Goal: Task Accomplishment & Management: Use online tool/utility

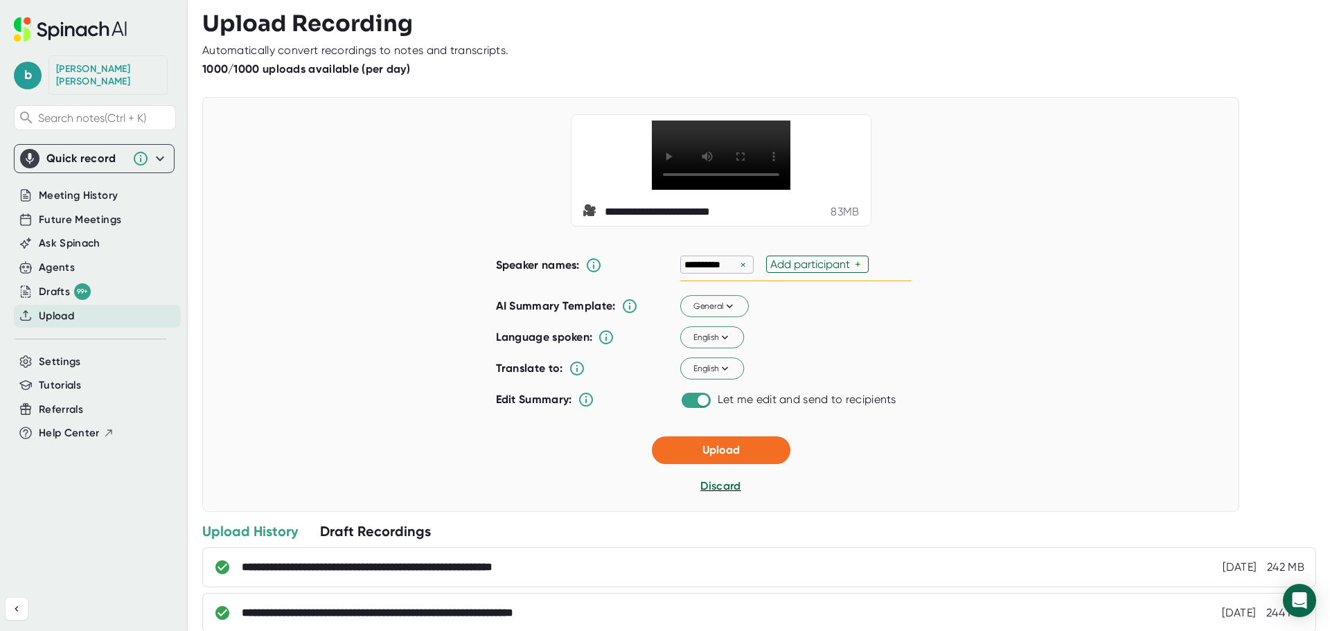
click at [706, 219] on div "**********" at bounding box center [677, 212] width 145 height 14
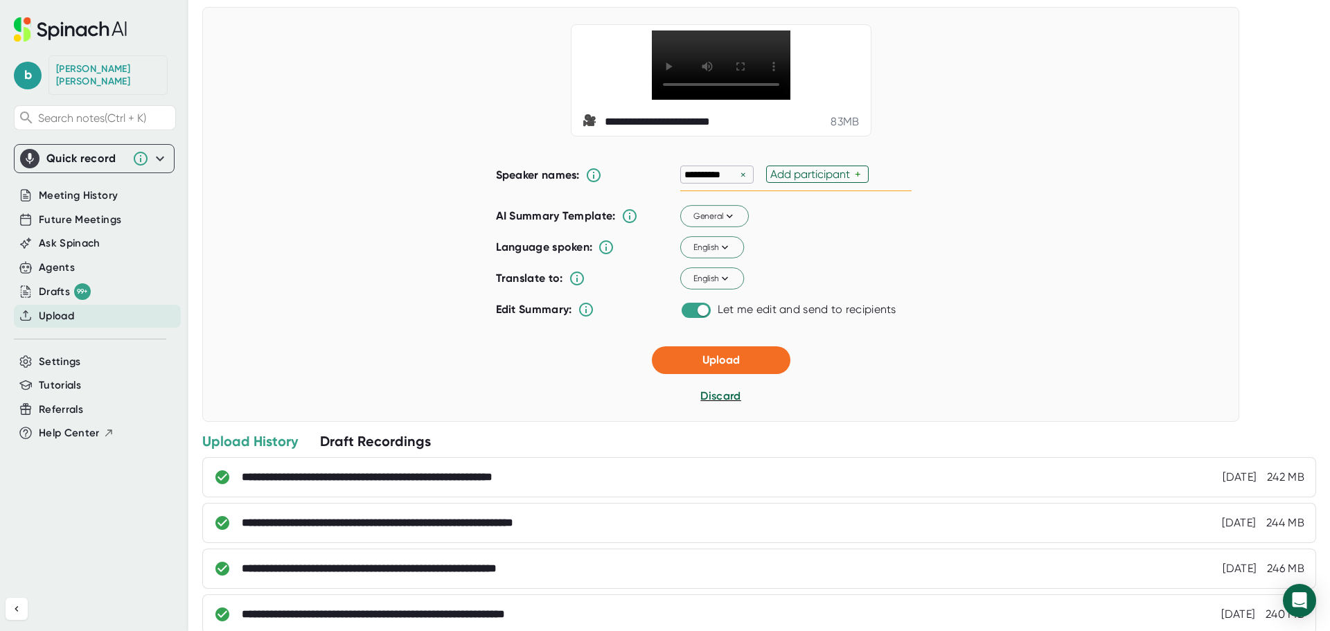
scroll to position [138, 0]
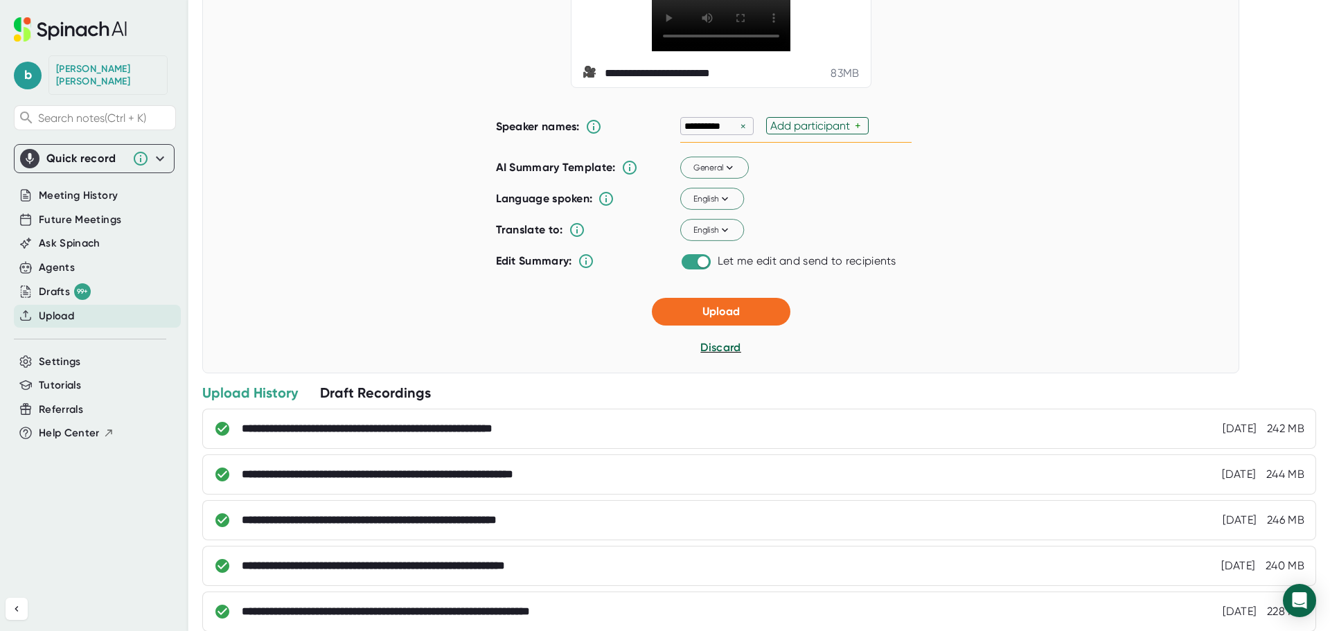
click at [809, 132] on div "Add participant" at bounding box center [812, 125] width 84 height 13
paste input "[PERSON_NAME]"
click at [859, 143] on div "**********" at bounding box center [795, 126] width 231 height 33
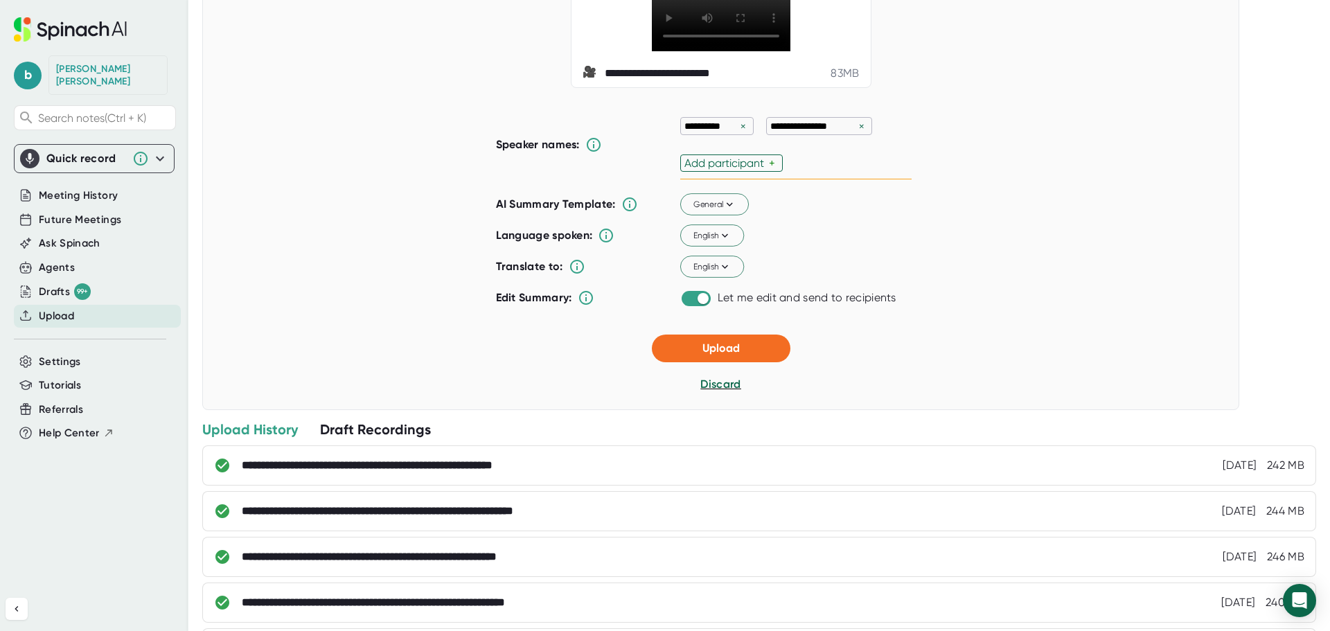
click at [728, 170] on div "Add participant" at bounding box center [726, 162] width 84 height 13
paste input "[PERSON_NAME]"
click at [761, 179] on div "**********" at bounding box center [795, 144] width 231 height 69
click at [839, 170] on div "Add participant" at bounding box center [820, 162] width 84 height 13
paste input "[PERSON_NAME]"
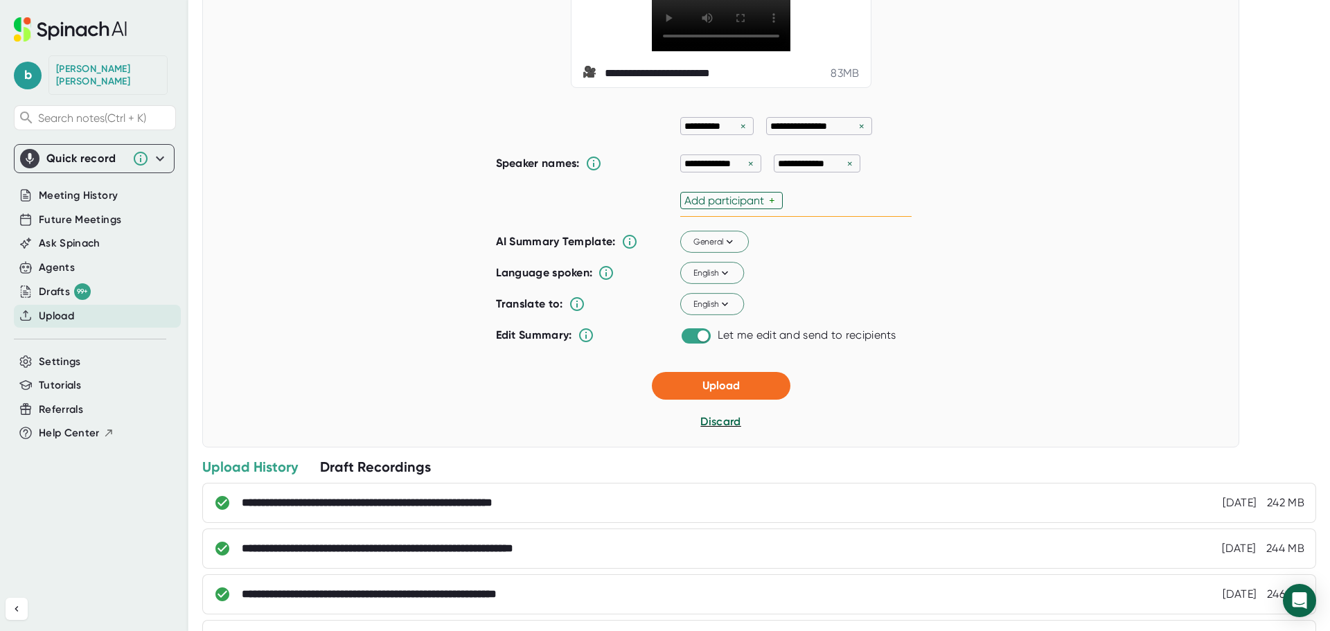
click at [755, 207] on div "Add participant" at bounding box center [726, 200] width 84 height 13
paste input "[PERSON_NAME]"
click at [823, 207] on div "Add participant" at bounding box center [833, 200] width 84 height 13
paste input "[PERSON_NAME]"
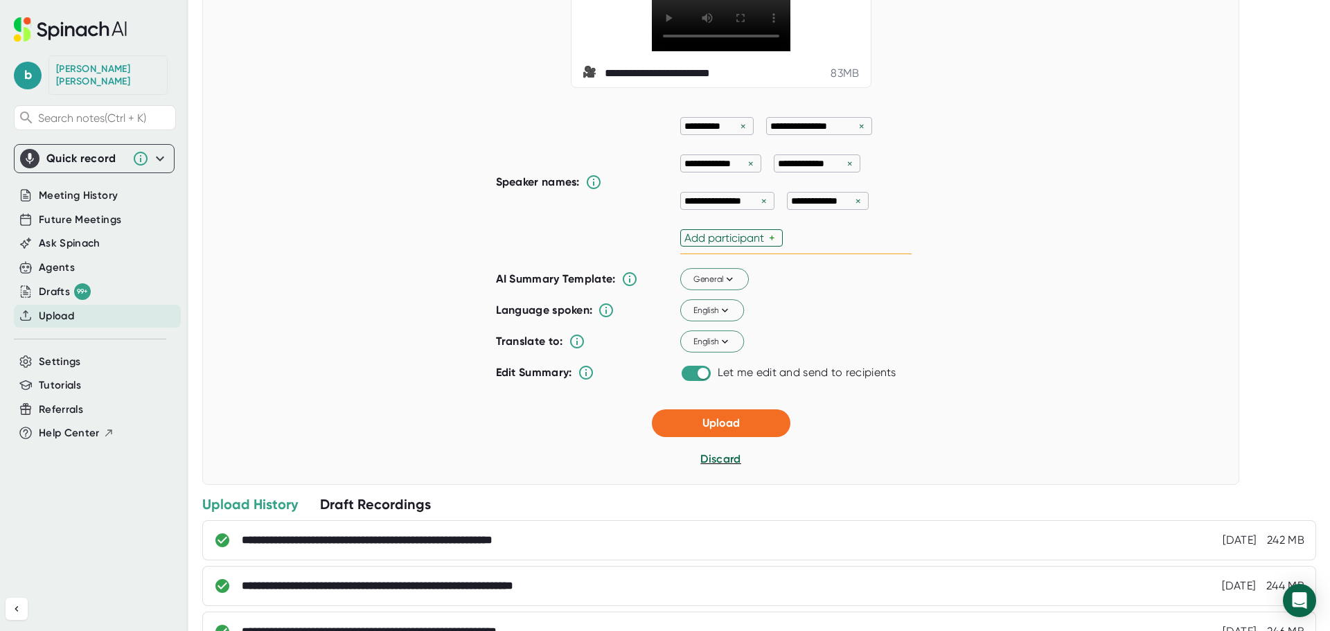
click at [744, 244] on div "Add participant" at bounding box center [726, 237] width 84 height 13
paste input "[PERSON_NAME]"
click at [779, 244] on div "Add participant" at bounding box center [806, 237] width 84 height 13
paste input "[PERSON_NAME]"
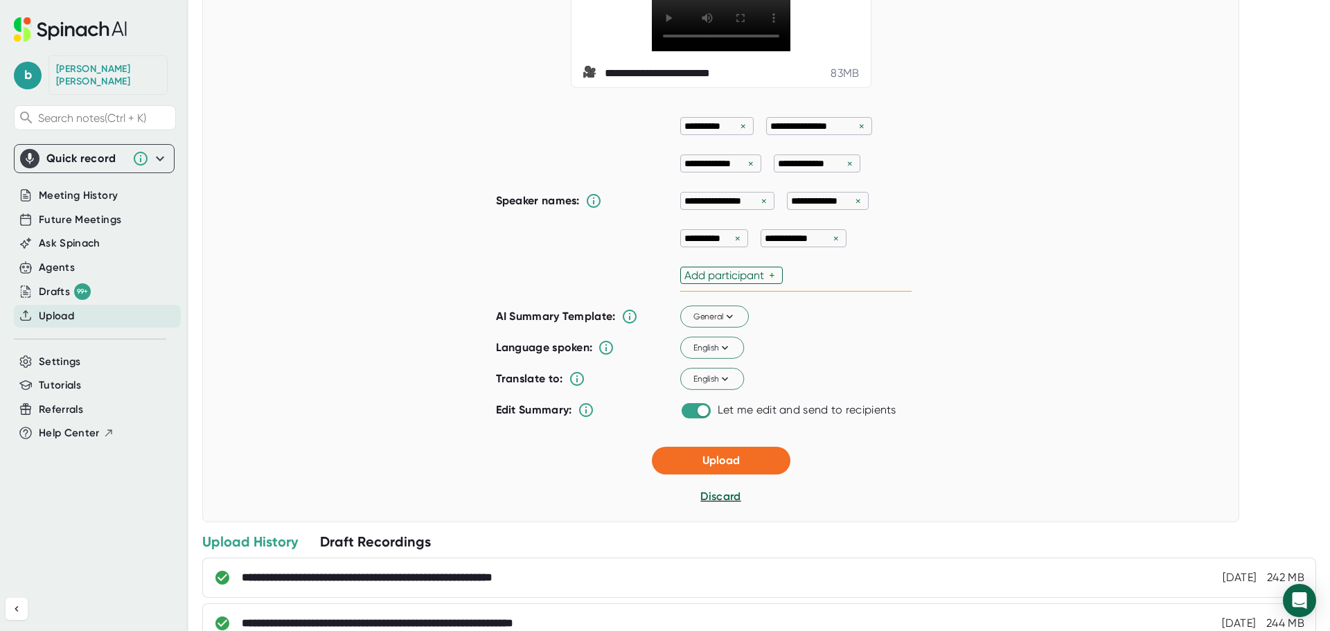
click at [741, 282] on div "Add participant" at bounding box center [726, 275] width 84 height 13
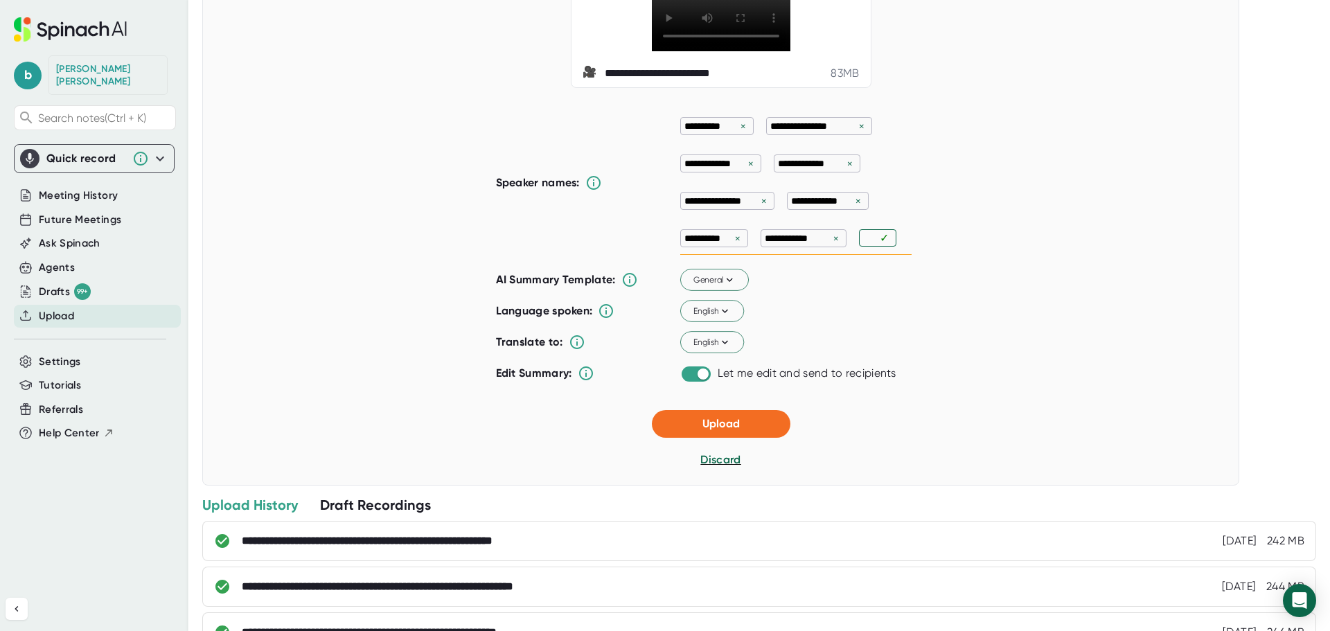
paste input "[PERSON_NAME]"
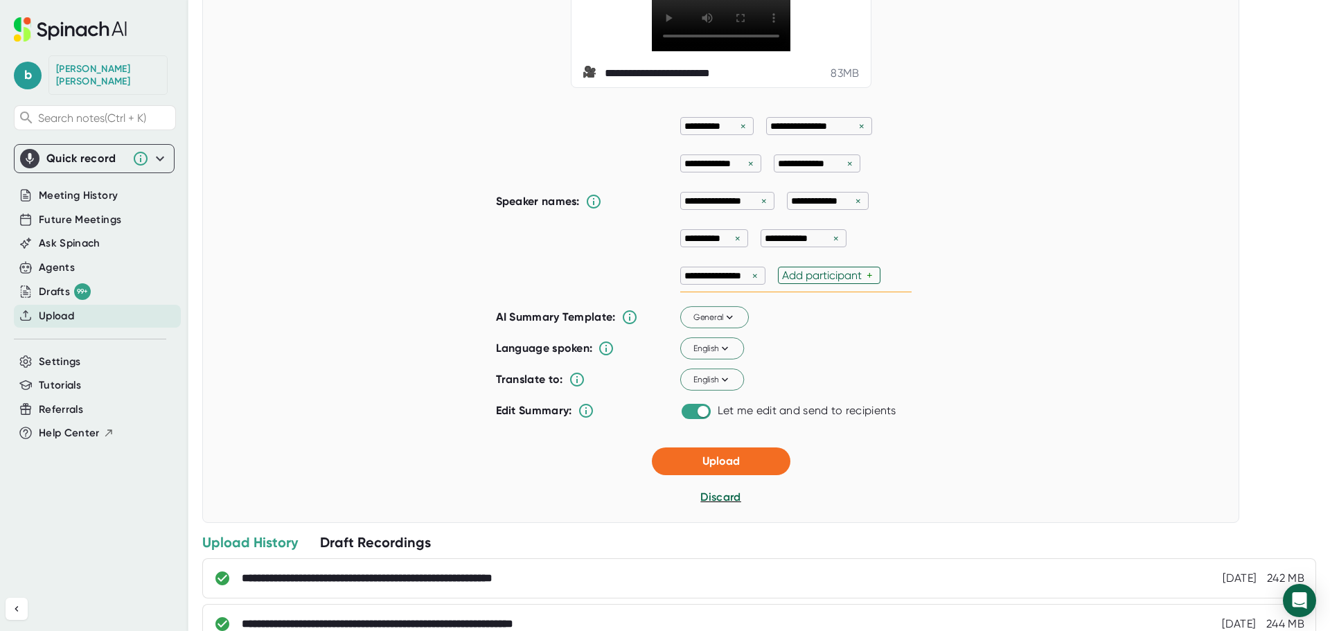
click at [805, 282] on div "Add participant" at bounding box center [824, 275] width 84 height 13
paste input "[PERSON_NAME]"
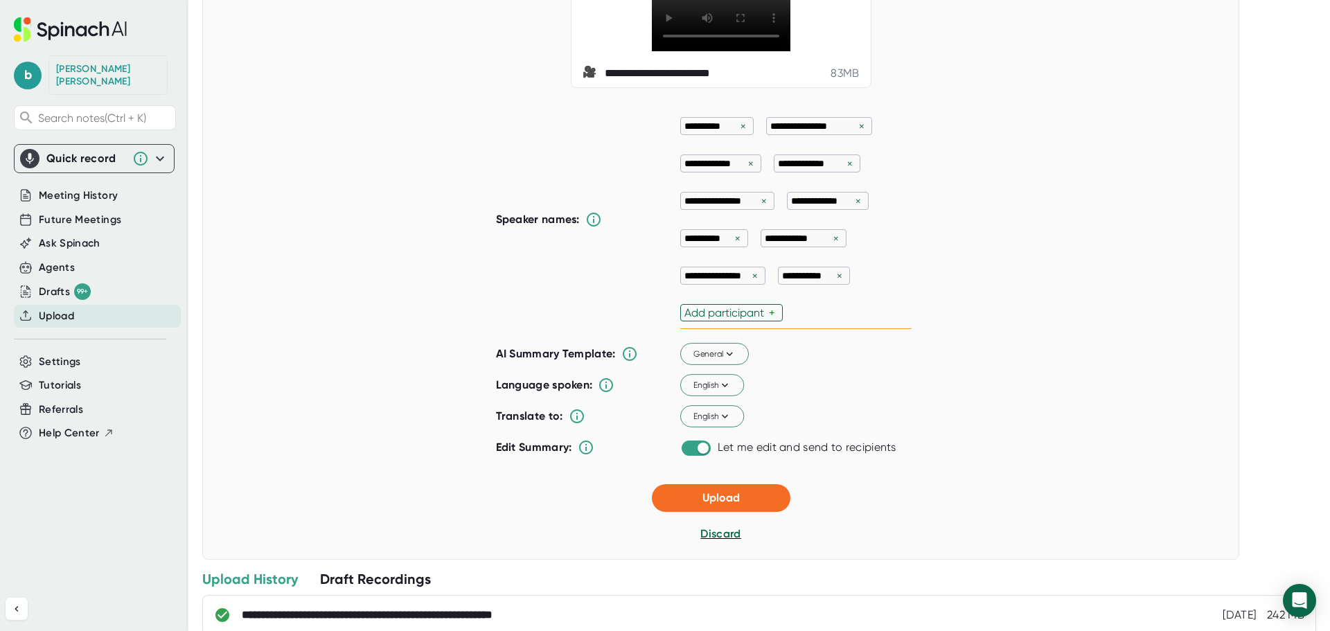
click at [726, 319] on div "Add participant" at bounding box center [726, 312] width 84 height 13
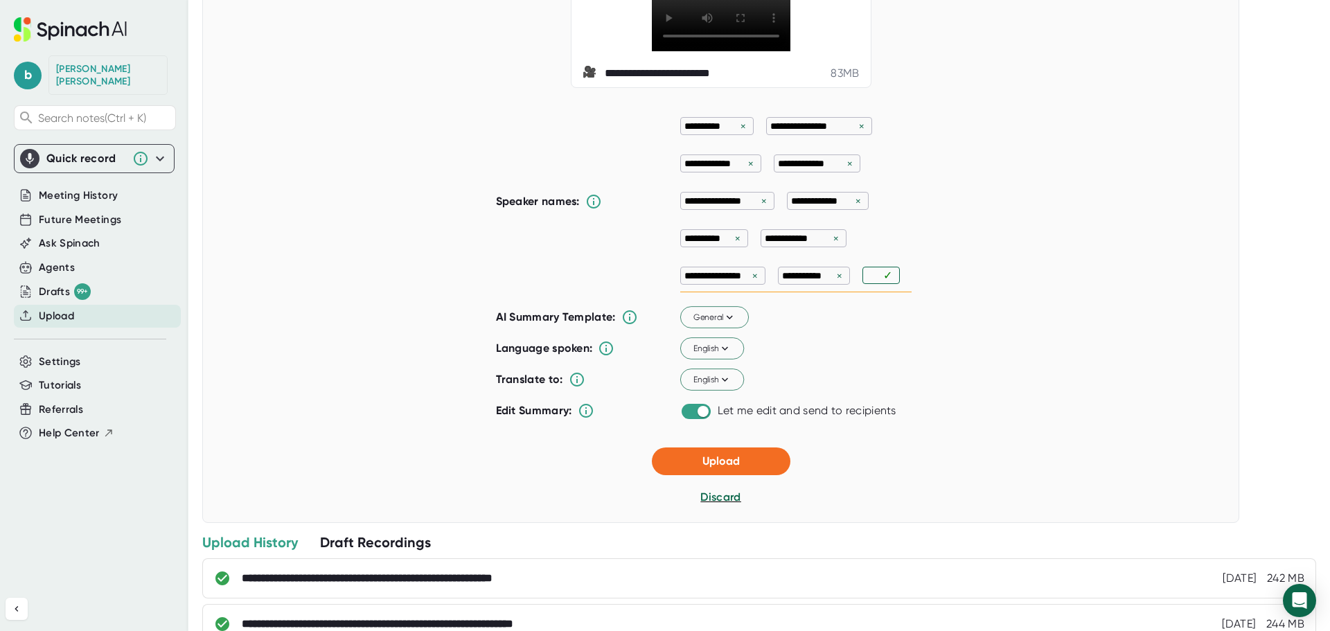
paste input "[PERSON_NAME]"
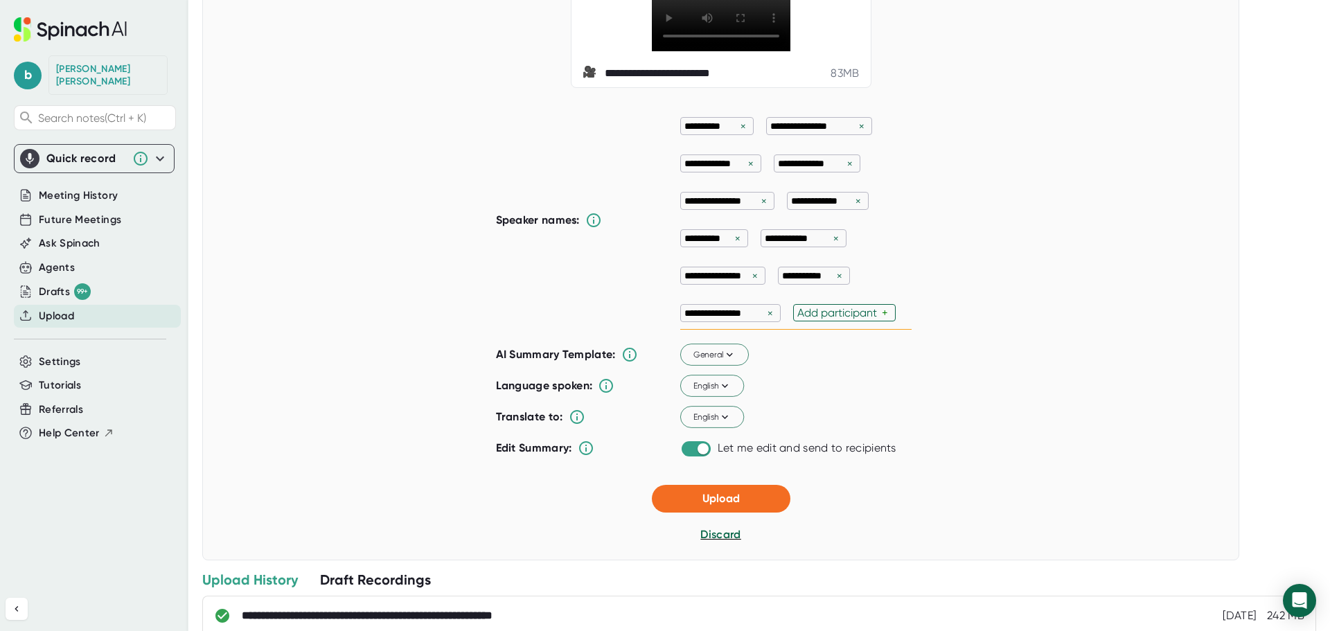
click at [875, 330] on div "**********" at bounding box center [795, 220] width 231 height 220
click at [875, 321] on div "Add participant +" at bounding box center [844, 312] width 102 height 17
click at [875, 319] on div "Add participant" at bounding box center [839, 312] width 84 height 13
paste input "[PERSON_NAME]"
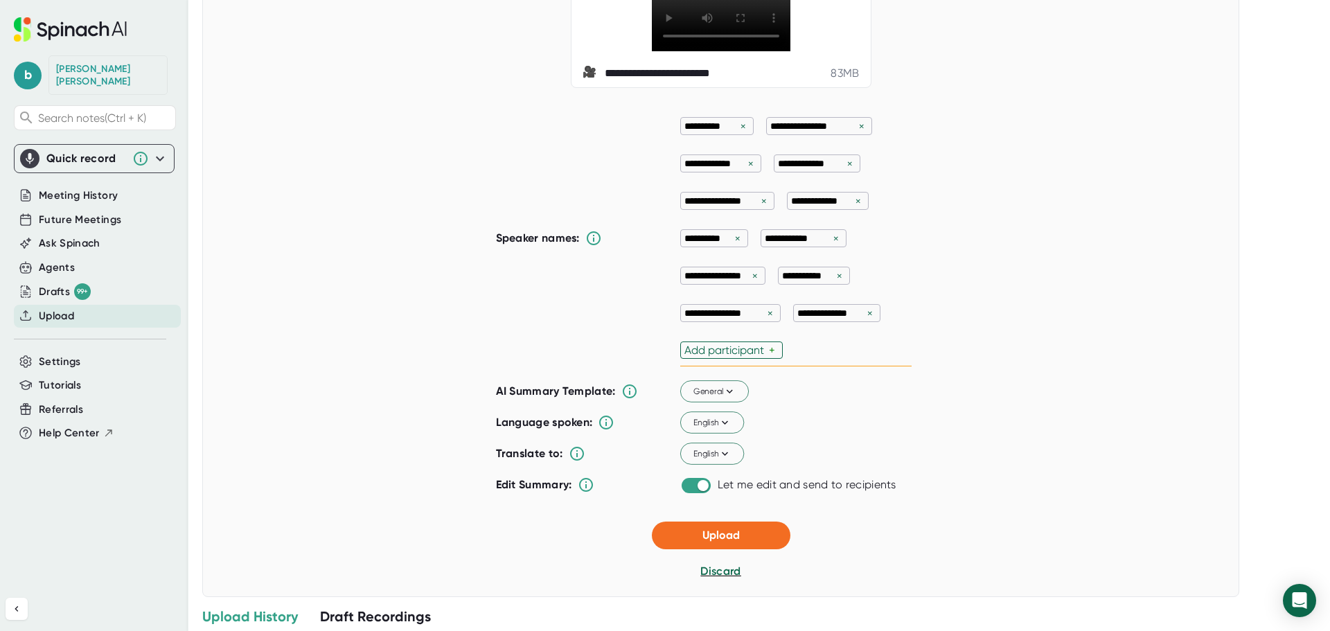
click at [708, 357] on div "Add participant" at bounding box center [726, 349] width 84 height 13
paste input "[PERSON_NAME]"
type input "[PERSON_NAME]"
click at [816, 357] on div "Add participant" at bounding box center [823, 349] width 84 height 13
paste input "Micah"
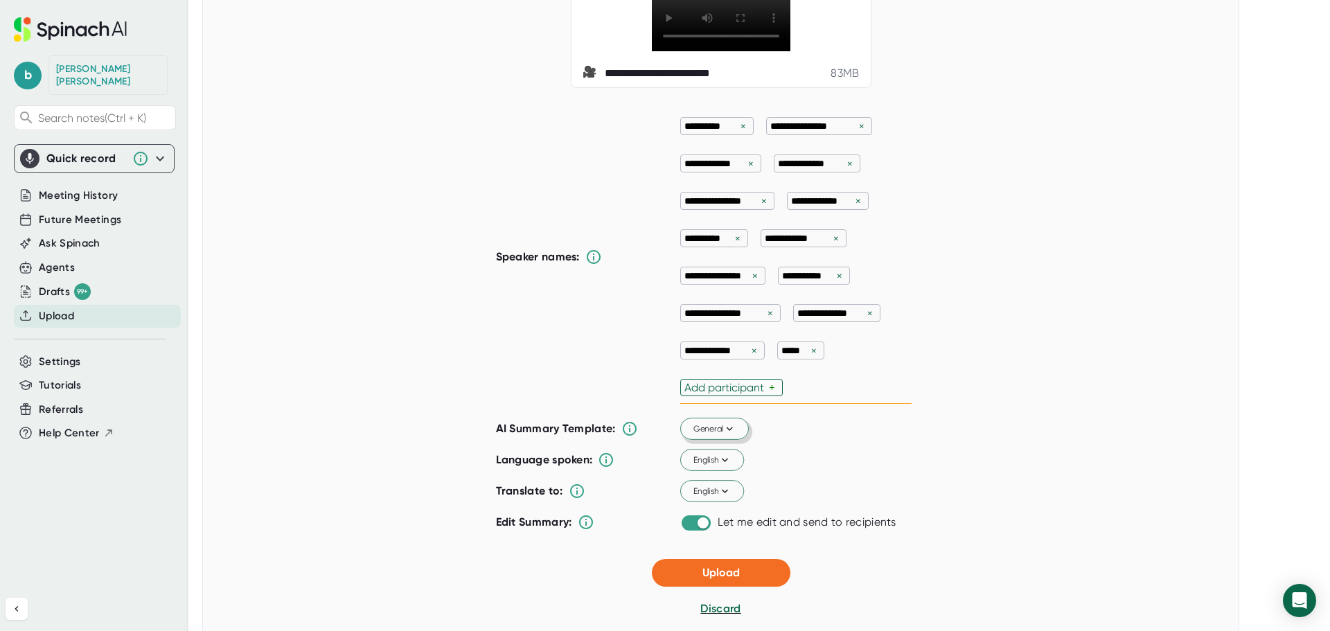
click at [726, 394] on div "Add participant" at bounding box center [726, 387] width 84 height 13
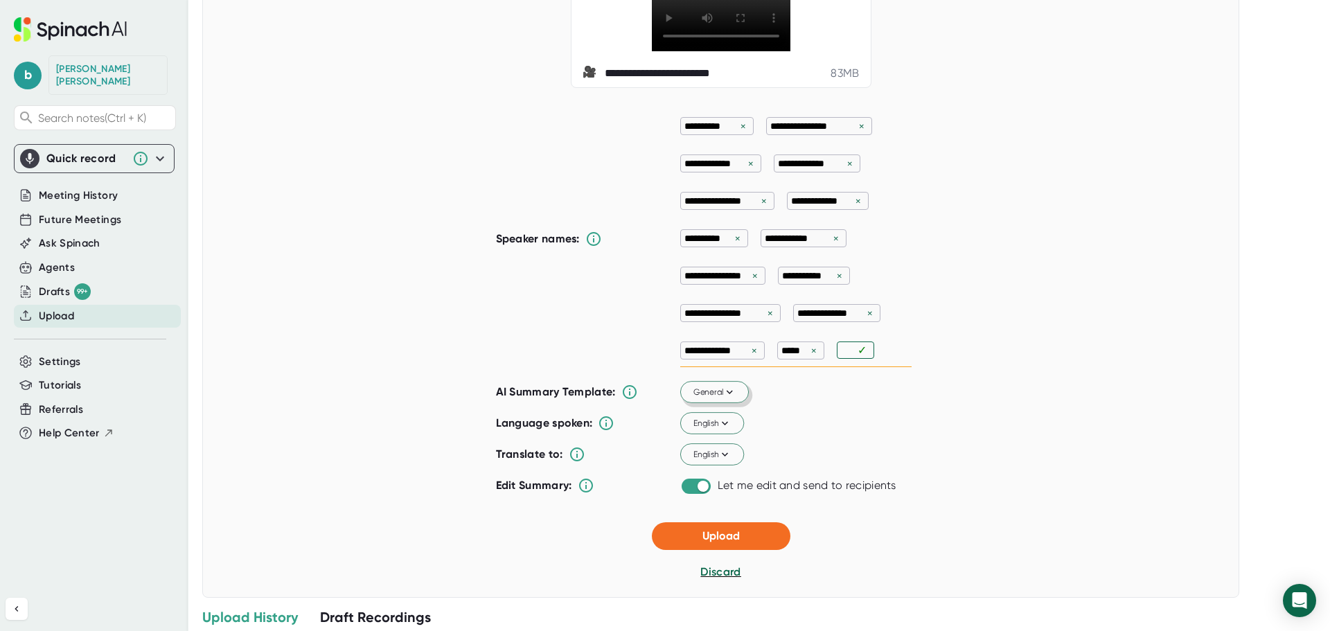
paste input "Tess"
type input "Tess"
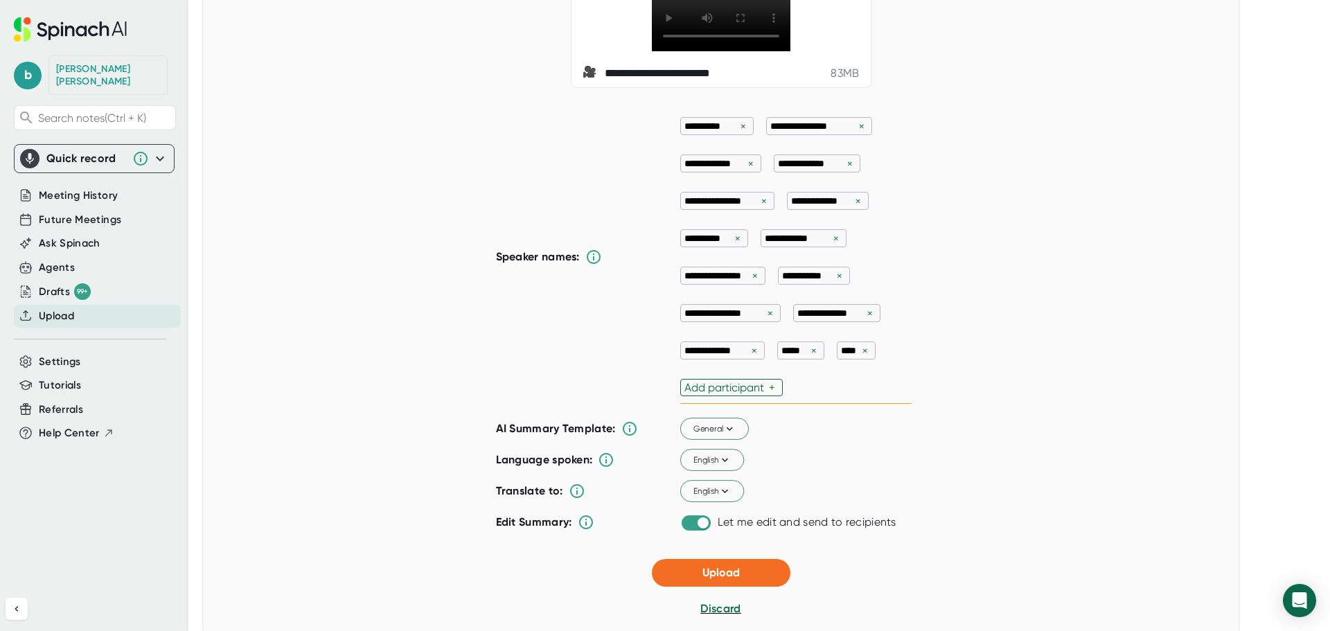
click at [868, 386] on div "**********" at bounding box center [795, 257] width 231 height 294
click at [717, 435] on span "General" at bounding box center [713, 428] width 43 height 12
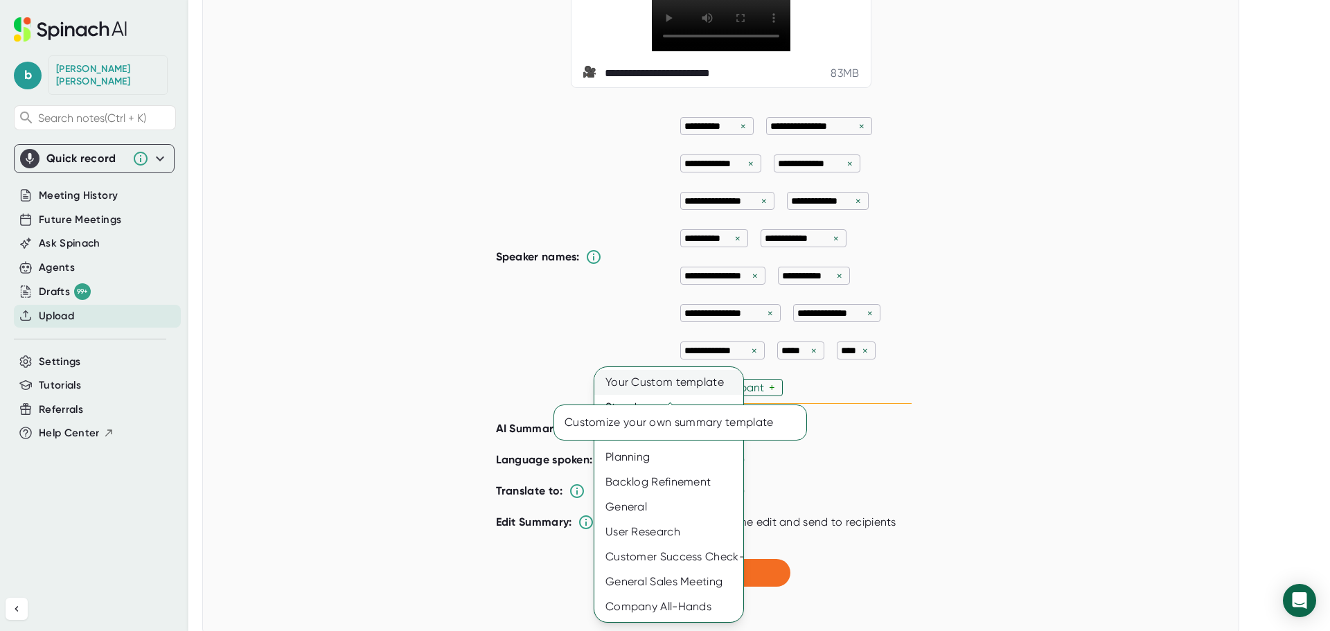
click at [644, 384] on div "Your Custom template" at bounding box center [668, 382] width 149 height 25
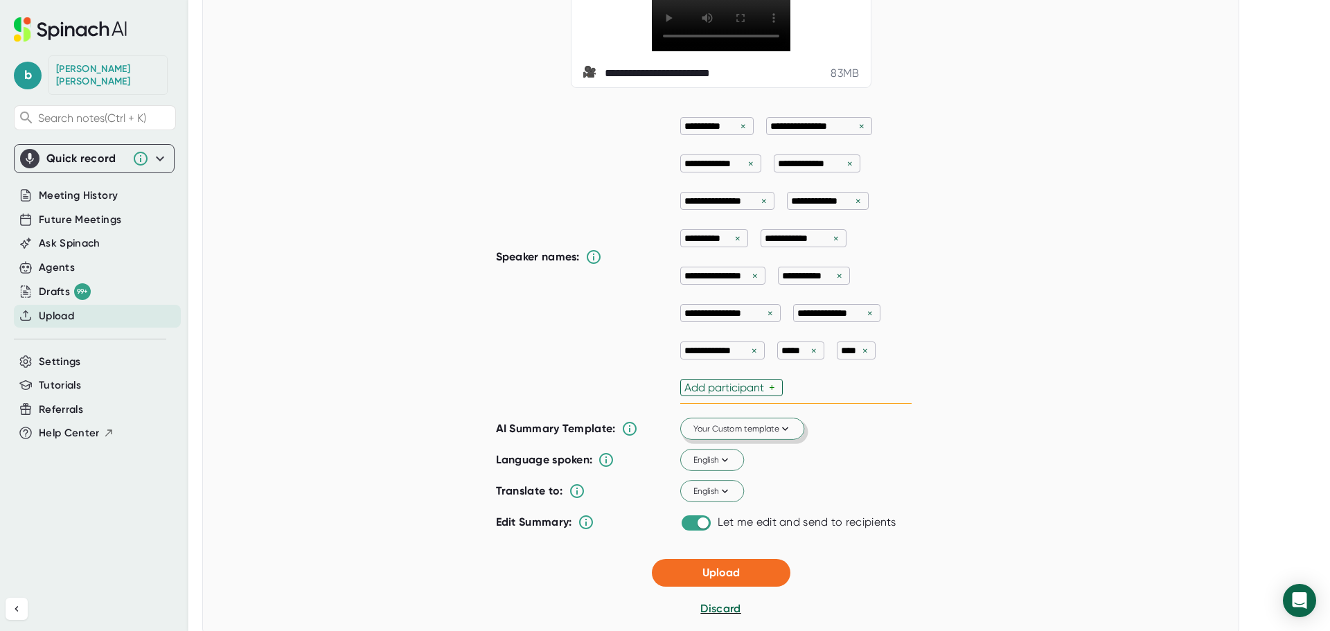
scroll to position [277, 0]
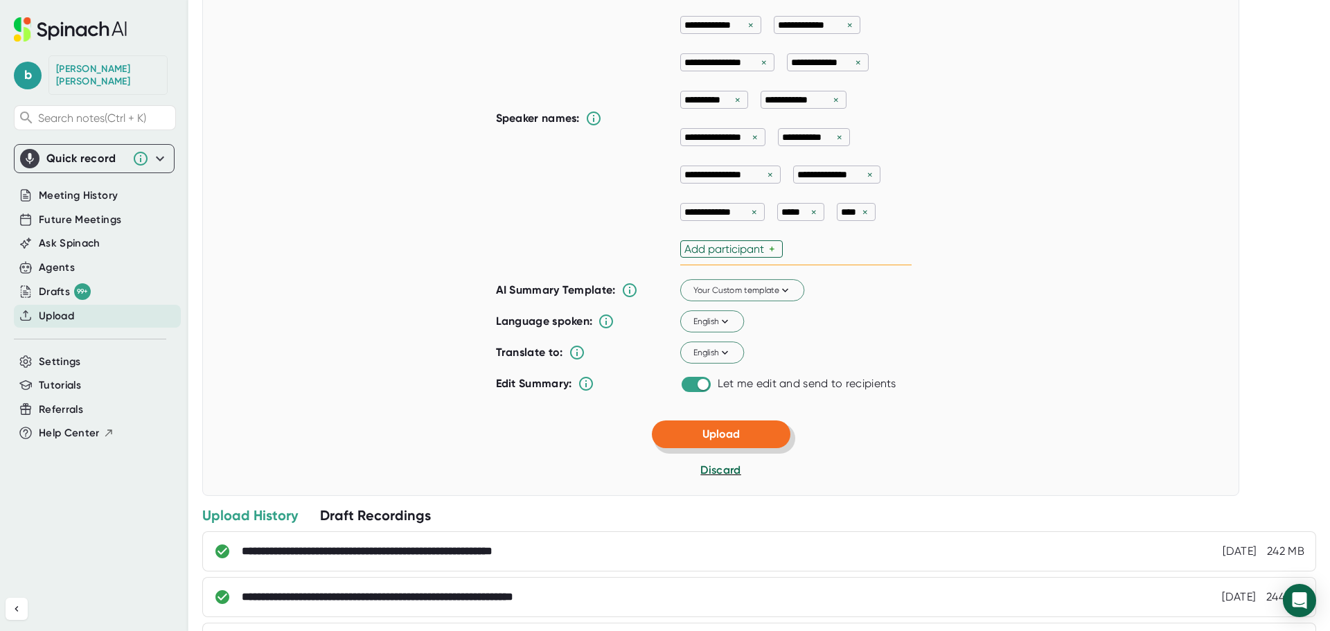
click at [703, 440] on span "Upload" at bounding box center [720, 433] width 37 height 13
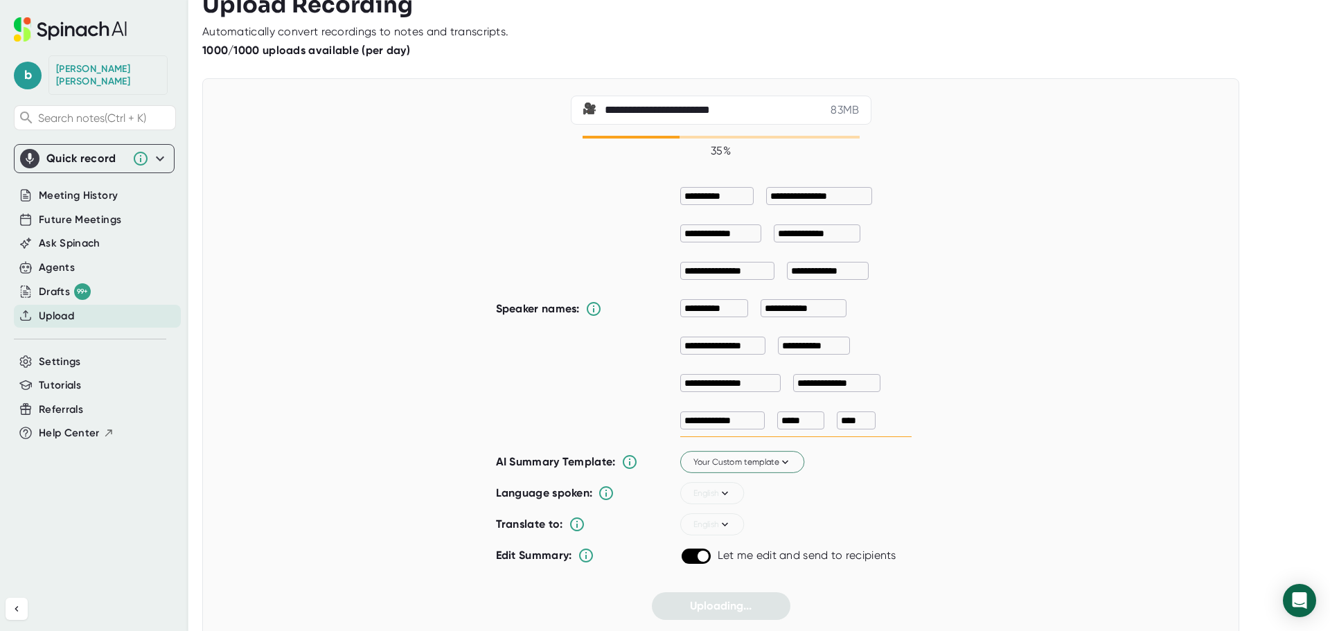
scroll to position [0, 0]
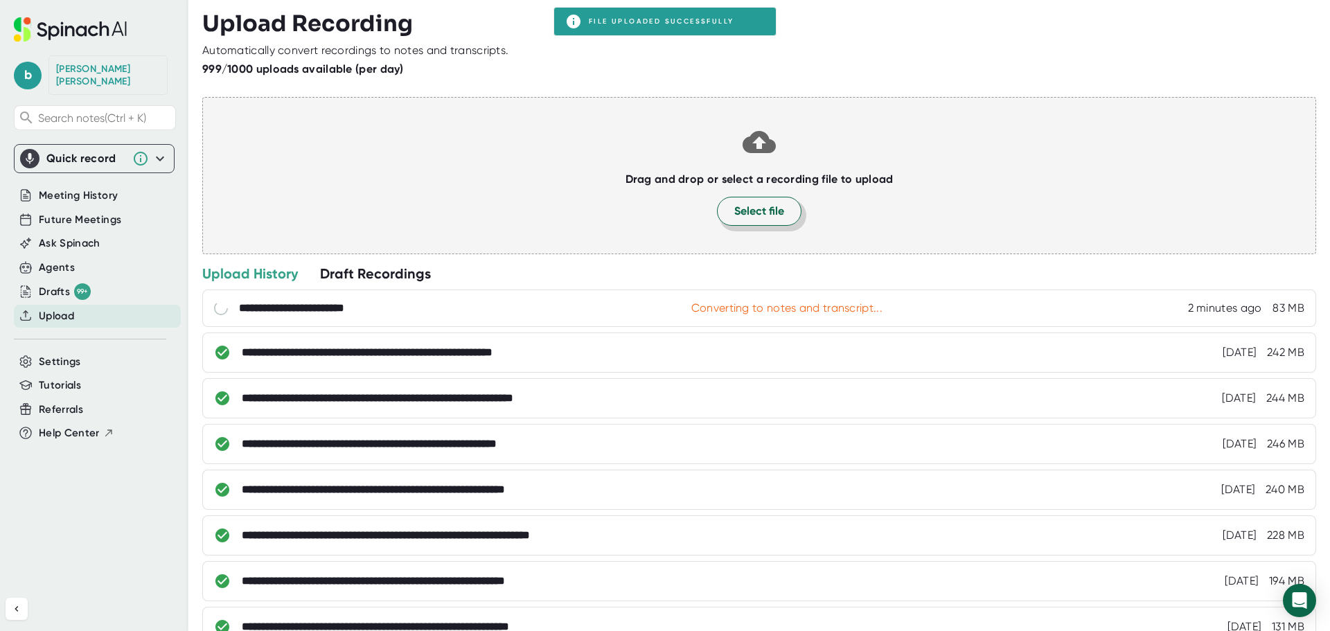
click at [766, 208] on span "Select file" at bounding box center [759, 211] width 50 height 17
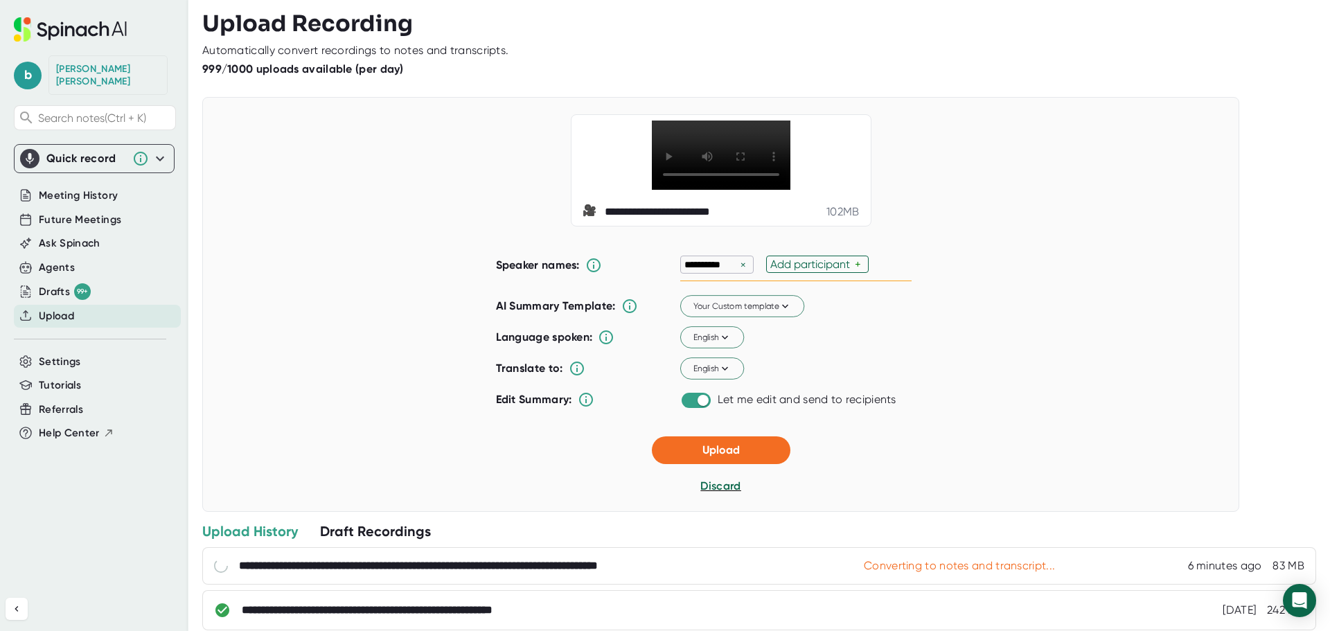
click at [797, 271] on div "Add participant" at bounding box center [812, 264] width 84 height 13
paste input "Tess"
type input "Tess"
click at [799, 281] on div "**********" at bounding box center [795, 265] width 231 height 33
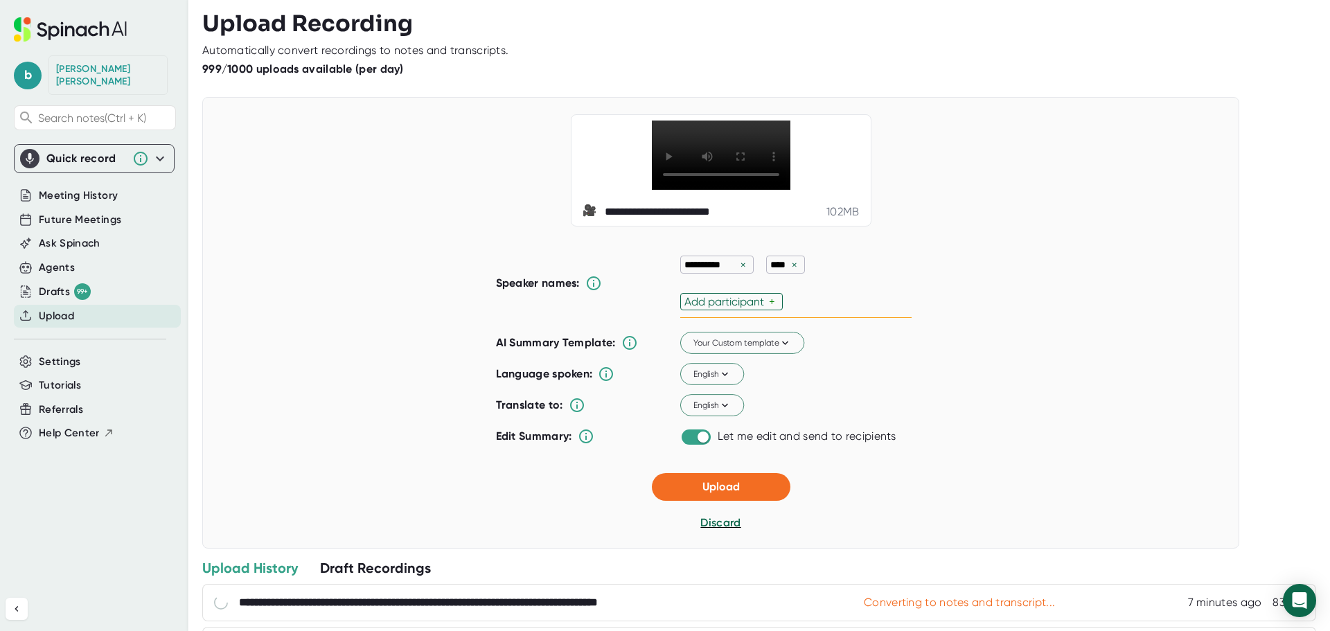
click at [740, 308] on div "Add participant" at bounding box center [726, 301] width 84 height 13
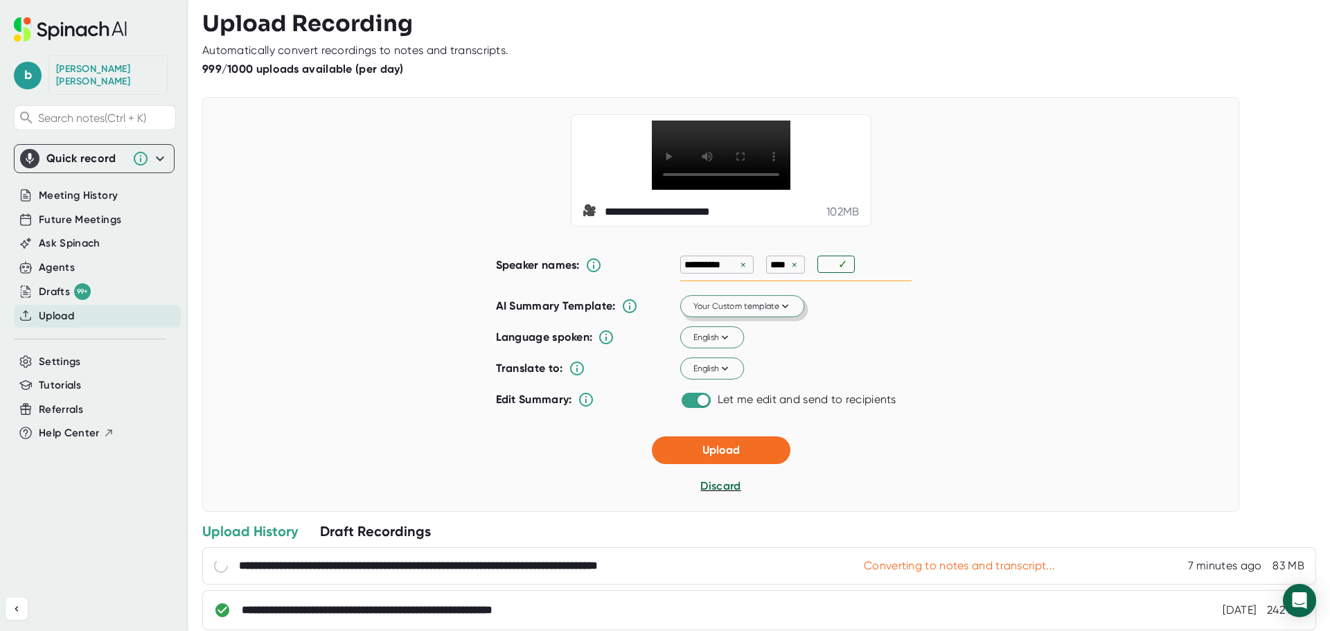
paste input "Micah"
type input "Micah"
click at [946, 275] on div "**********" at bounding box center [720, 304] width 1037 height 415
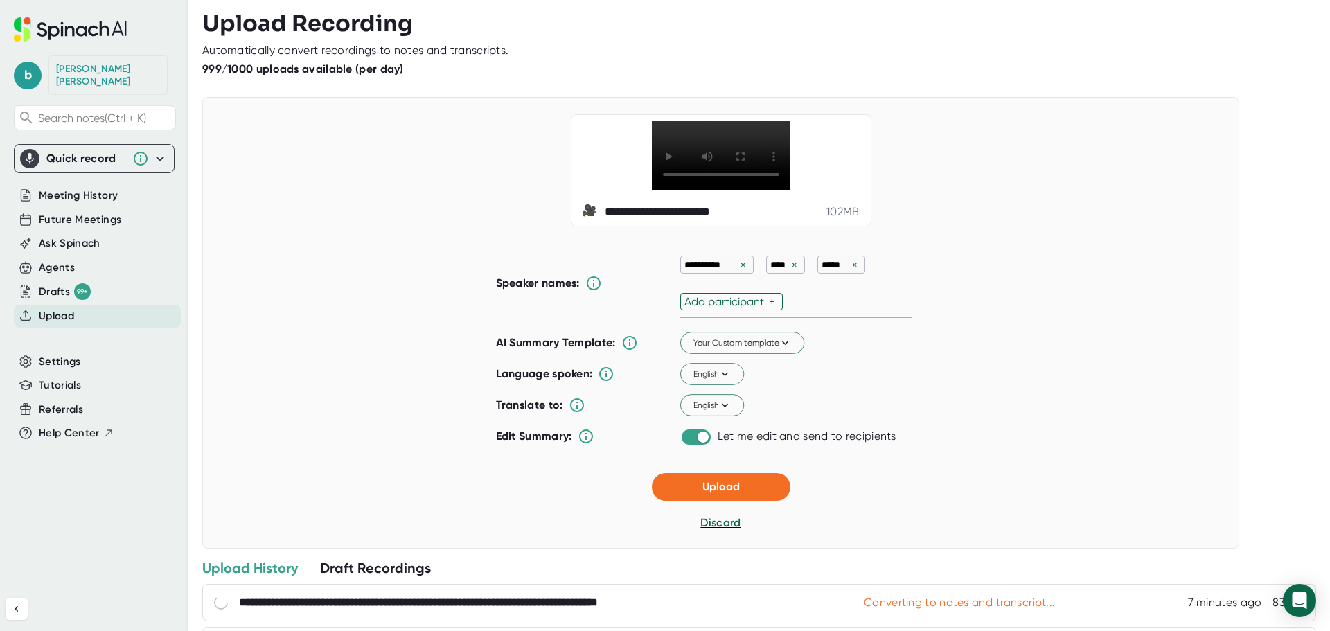
click at [755, 308] on div "Add participant" at bounding box center [726, 301] width 84 height 13
paste input "[PERSON_NAME]"
type input "[PERSON_NAME]"
click at [758, 318] on div "**********" at bounding box center [795, 283] width 231 height 69
click at [804, 308] on div "Add participant" at bounding box center [823, 301] width 84 height 13
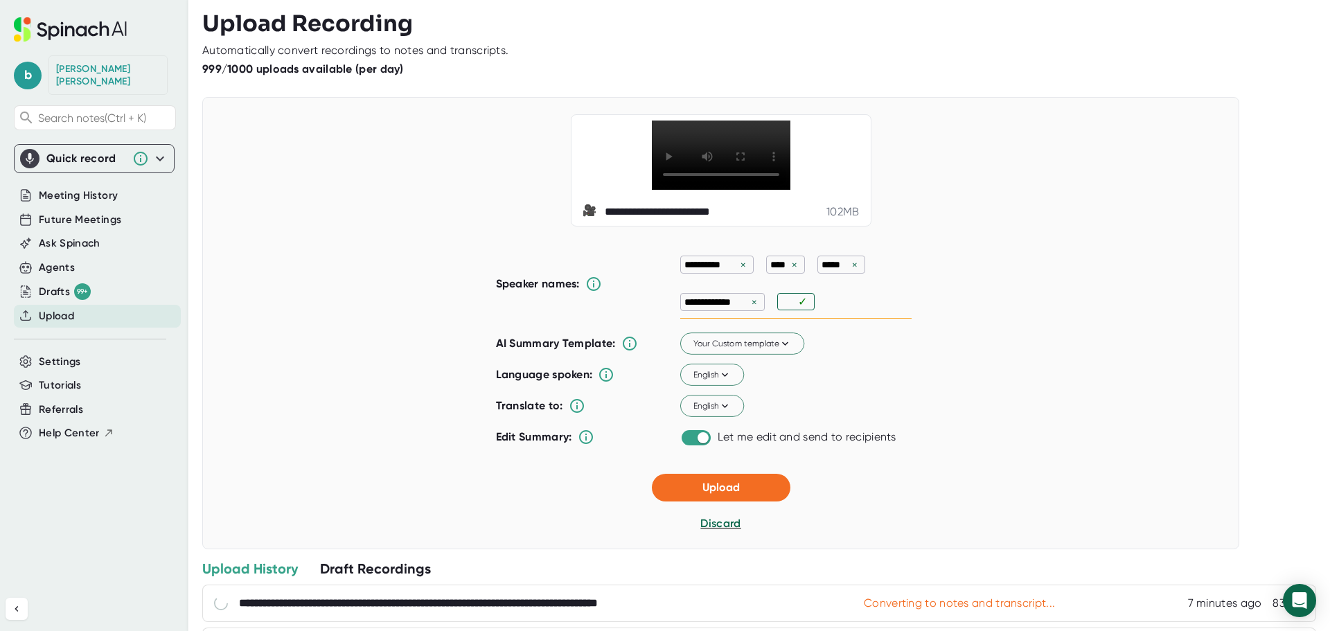
paste input "[PERSON_NAME]"
click at [863, 319] on div "**********" at bounding box center [795, 284] width 231 height 70
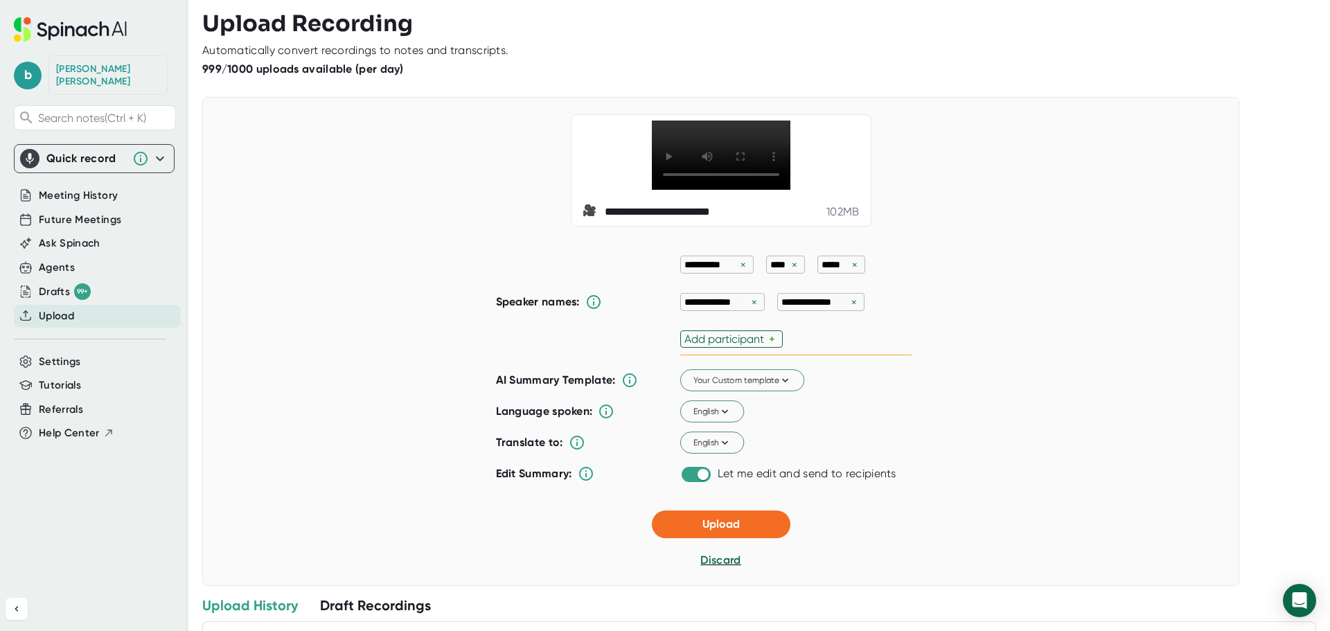
click at [744, 346] on div "Add participant" at bounding box center [726, 338] width 84 height 13
paste input "[PERSON_NAME]"
type input "[PERSON_NAME]"
click at [773, 356] on div "**********" at bounding box center [795, 302] width 231 height 107
click at [818, 346] on div "Add participant" at bounding box center [839, 338] width 84 height 13
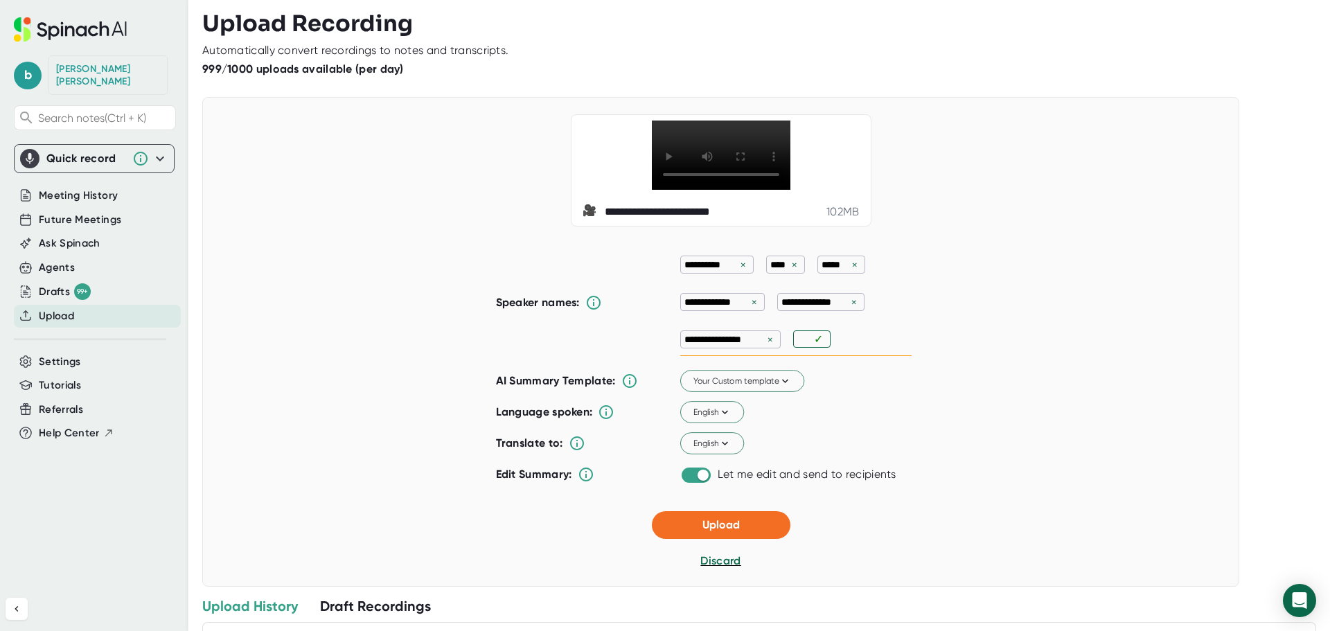
paste input "[PERSON_NAME]"
type input "[PERSON_NAME]"
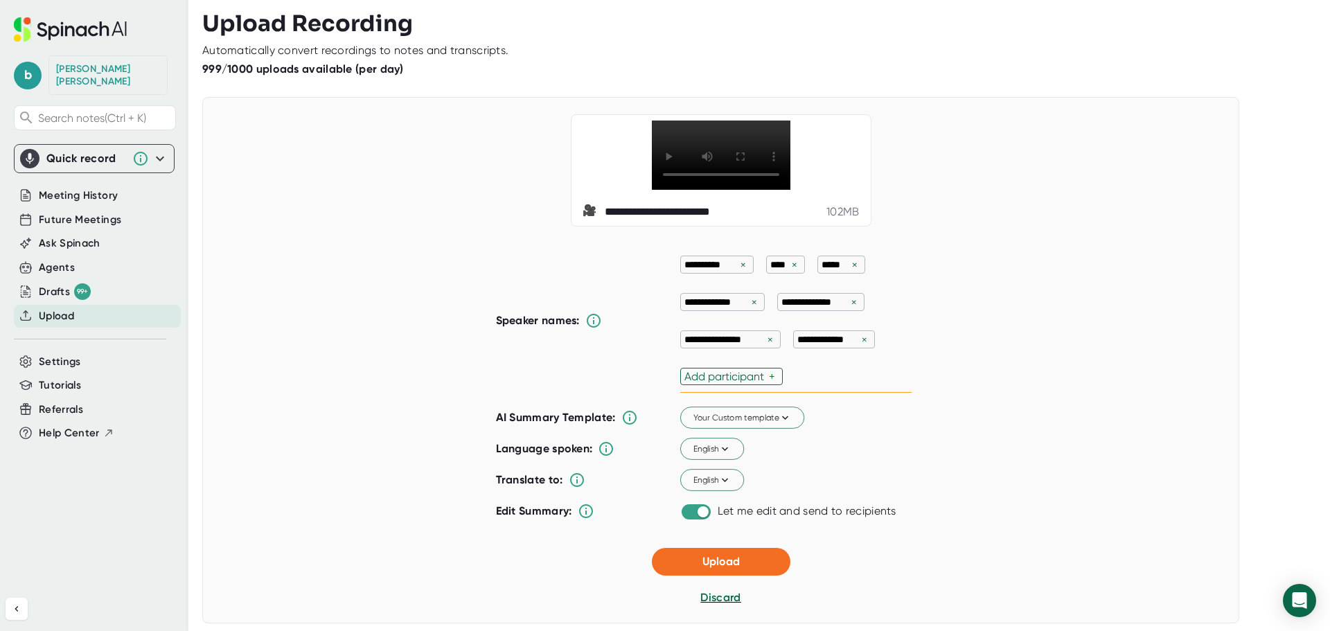
click at [872, 379] on div "**********" at bounding box center [795, 321] width 231 height 144
click at [756, 383] on div "Add participant" at bounding box center [726, 376] width 84 height 13
paste input "[PERSON_NAME]"
type input "[PERSON_NAME]"
click at [773, 393] on div "**********" at bounding box center [795, 321] width 231 height 144
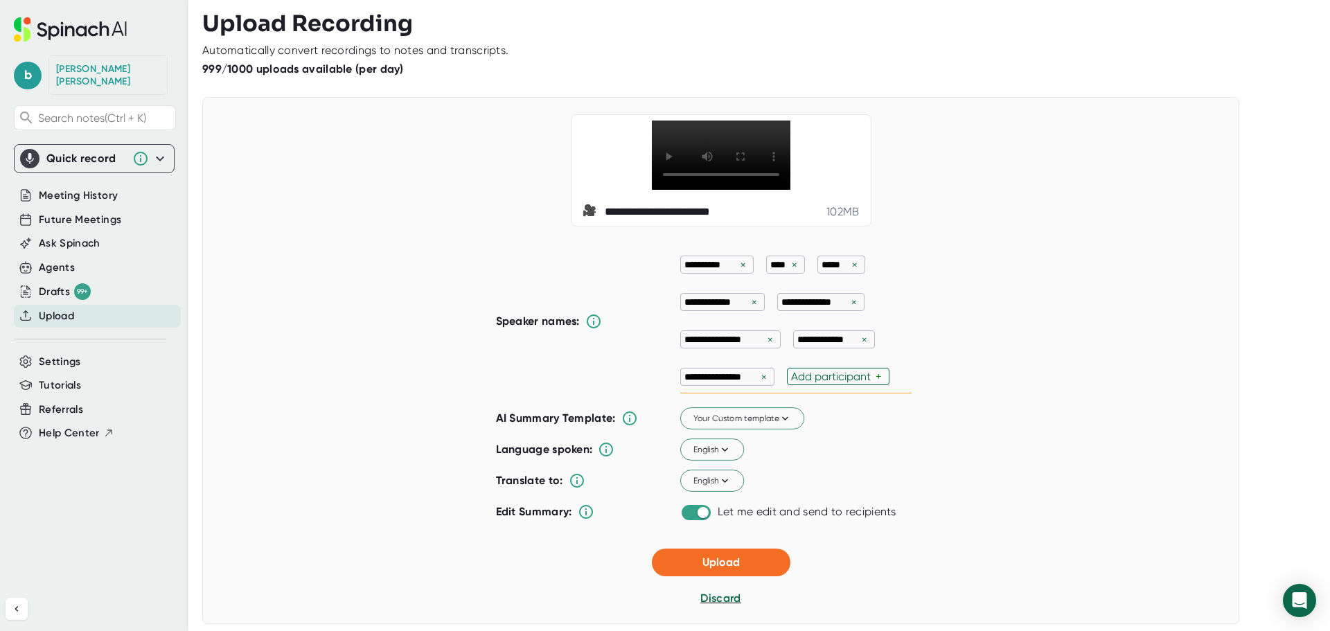
click at [809, 383] on div "Add participant" at bounding box center [833, 376] width 84 height 13
paste input "[PERSON_NAME]"
type input "[PERSON_NAME]"
click at [859, 393] on div "**********" at bounding box center [795, 321] width 231 height 145
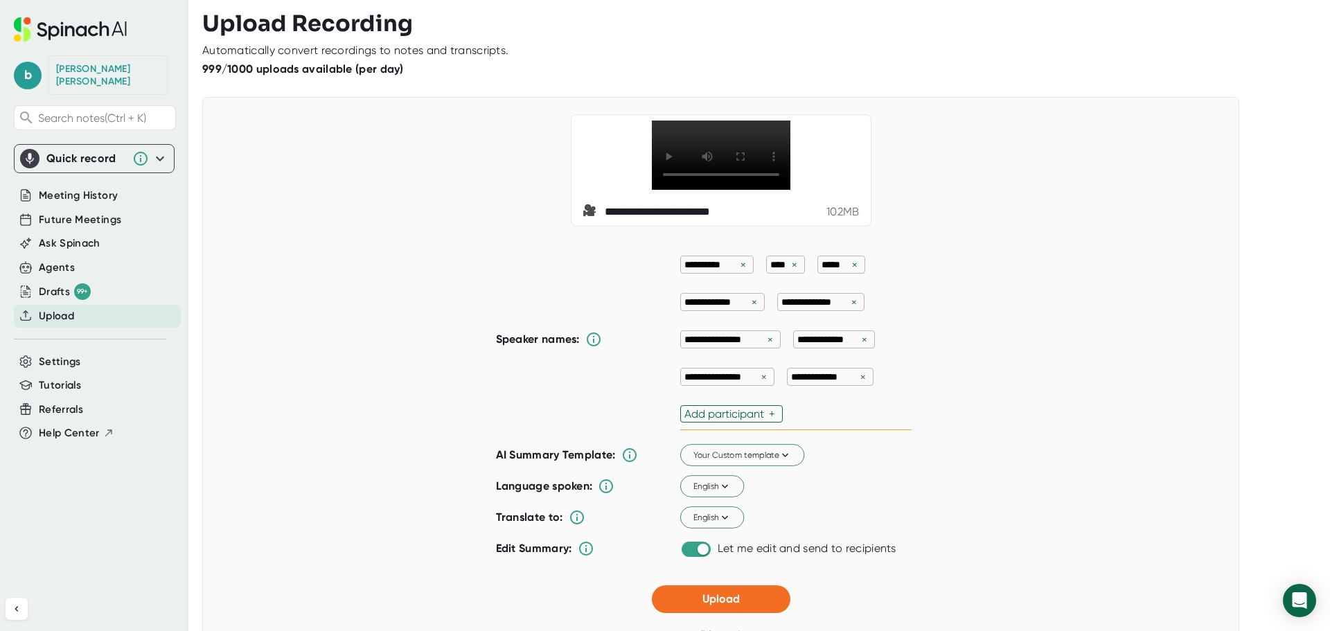
click at [737, 420] on div "Add participant" at bounding box center [726, 413] width 84 height 13
paste input "[PERSON_NAME]"
type input "[PERSON_NAME]"
click at [759, 430] on div "**********" at bounding box center [795, 339] width 231 height 181
click at [783, 420] on div "Add participant" at bounding box center [820, 413] width 84 height 13
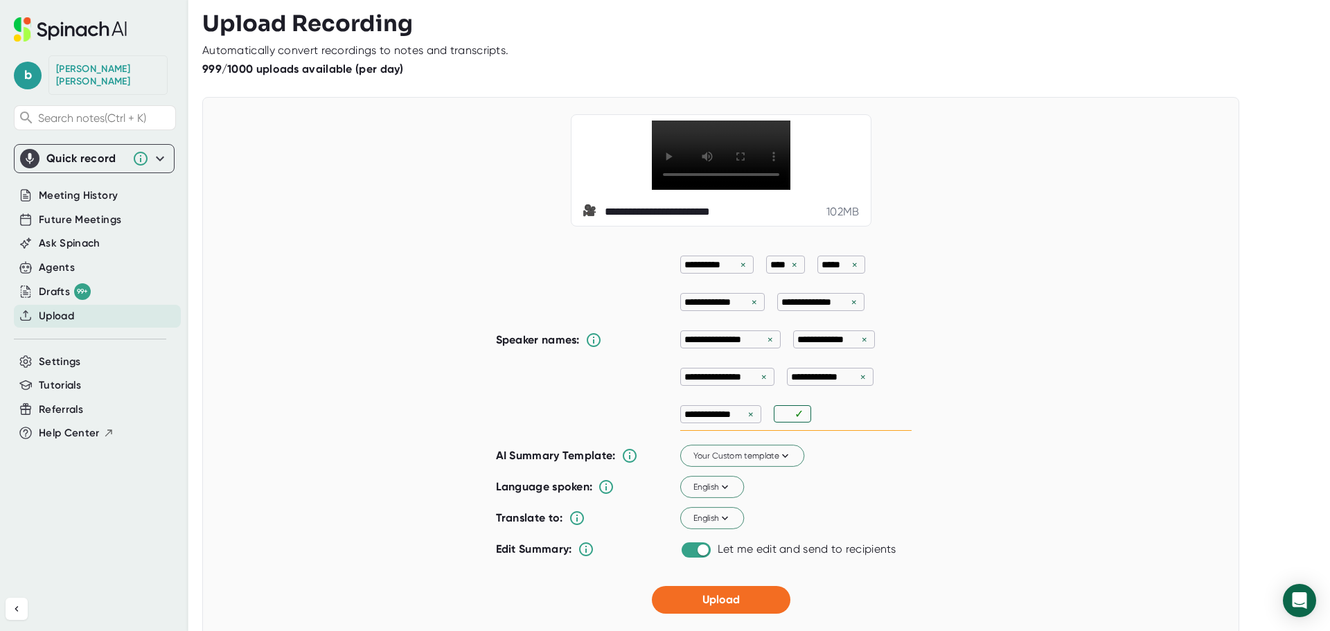
paste input "[PERSON_NAME]"
type input "[PERSON_NAME]"
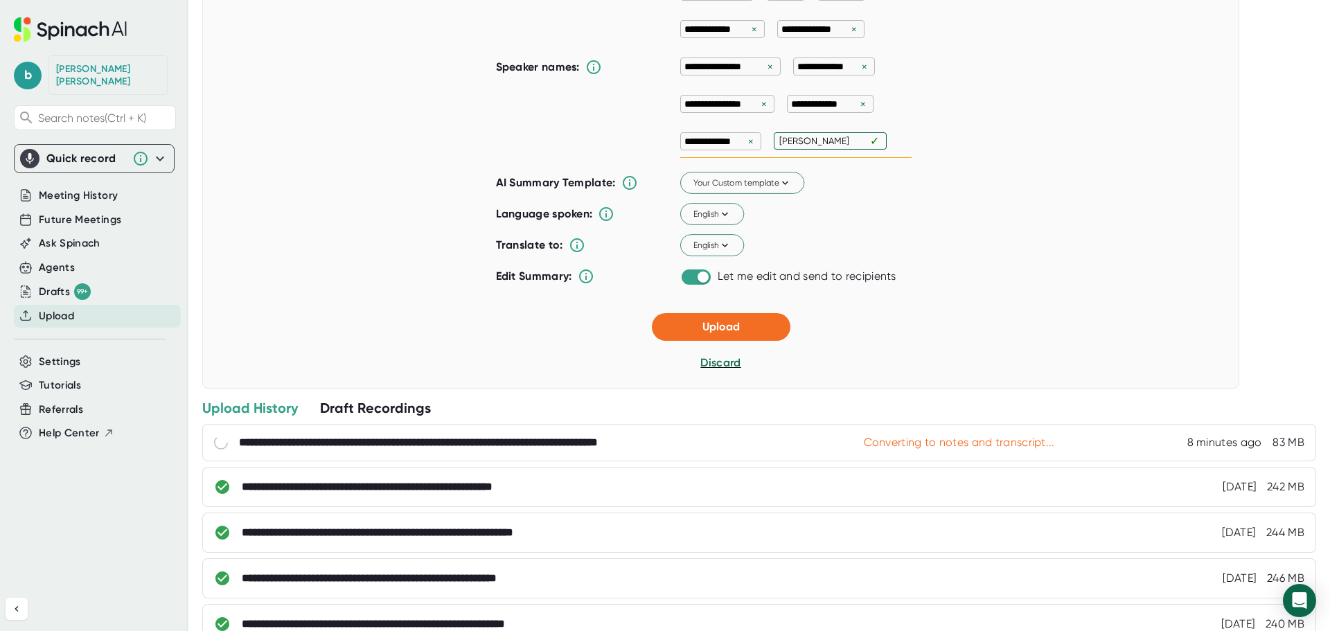
scroll to position [277, 0]
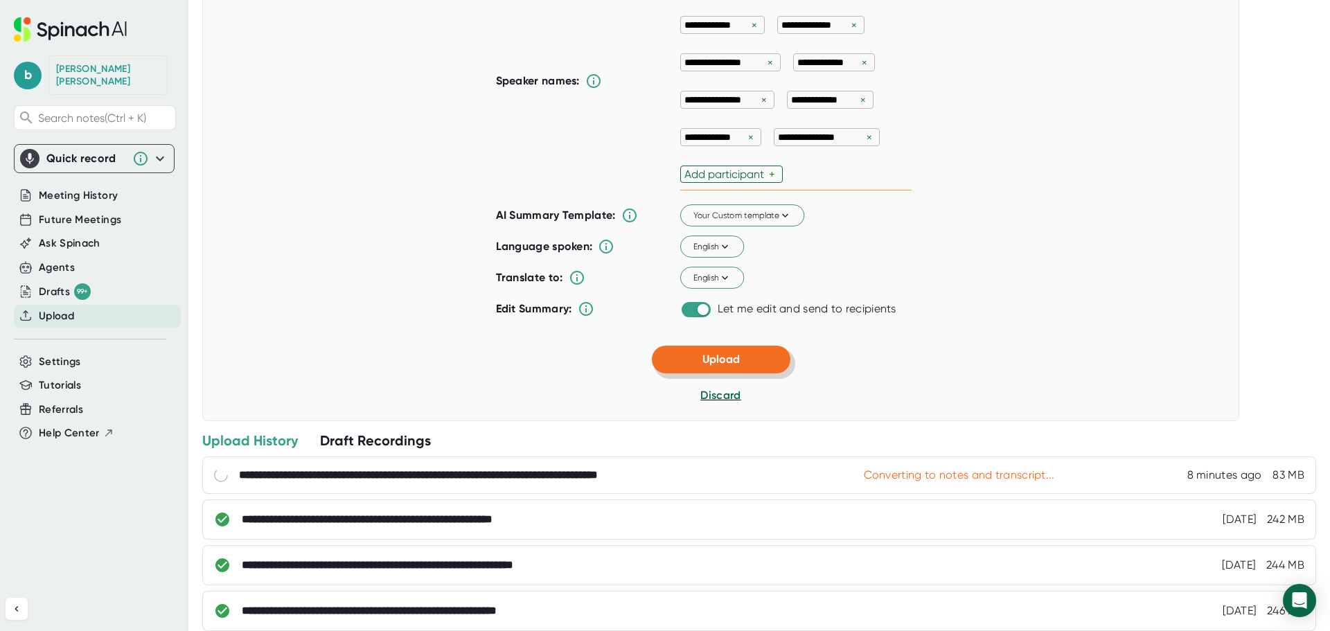
drag, startPoint x: 708, startPoint y: 365, endPoint x: 708, endPoint y: 400, distance: 34.6
click at [708, 373] on button "Upload" at bounding box center [721, 360] width 138 height 28
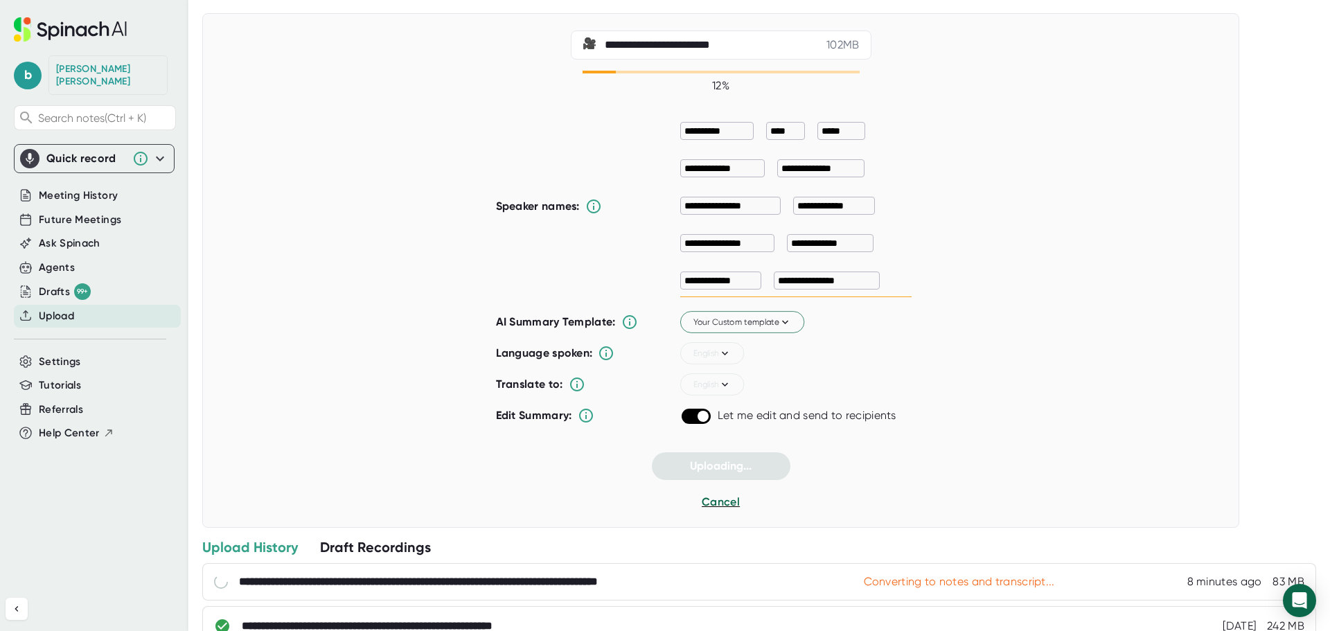
scroll to position [0, 0]
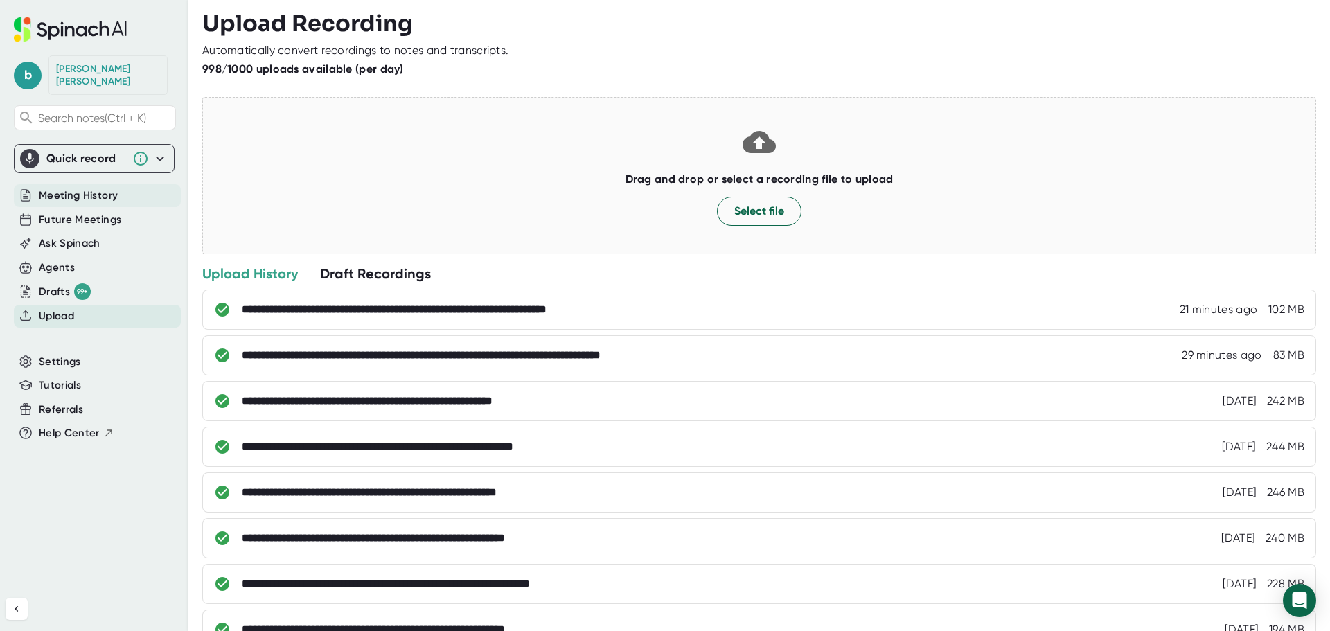
click at [98, 188] on span "Meeting History" at bounding box center [78, 196] width 79 height 16
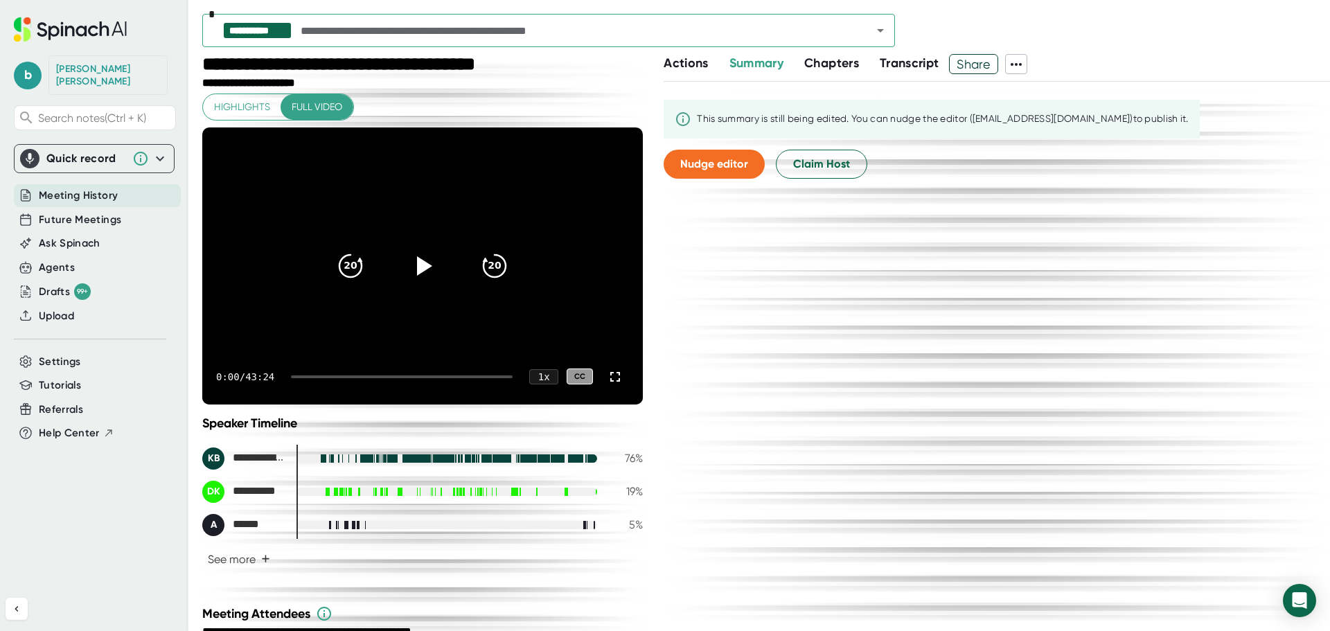
click at [877, 33] on icon "Open" at bounding box center [880, 30] width 17 height 17
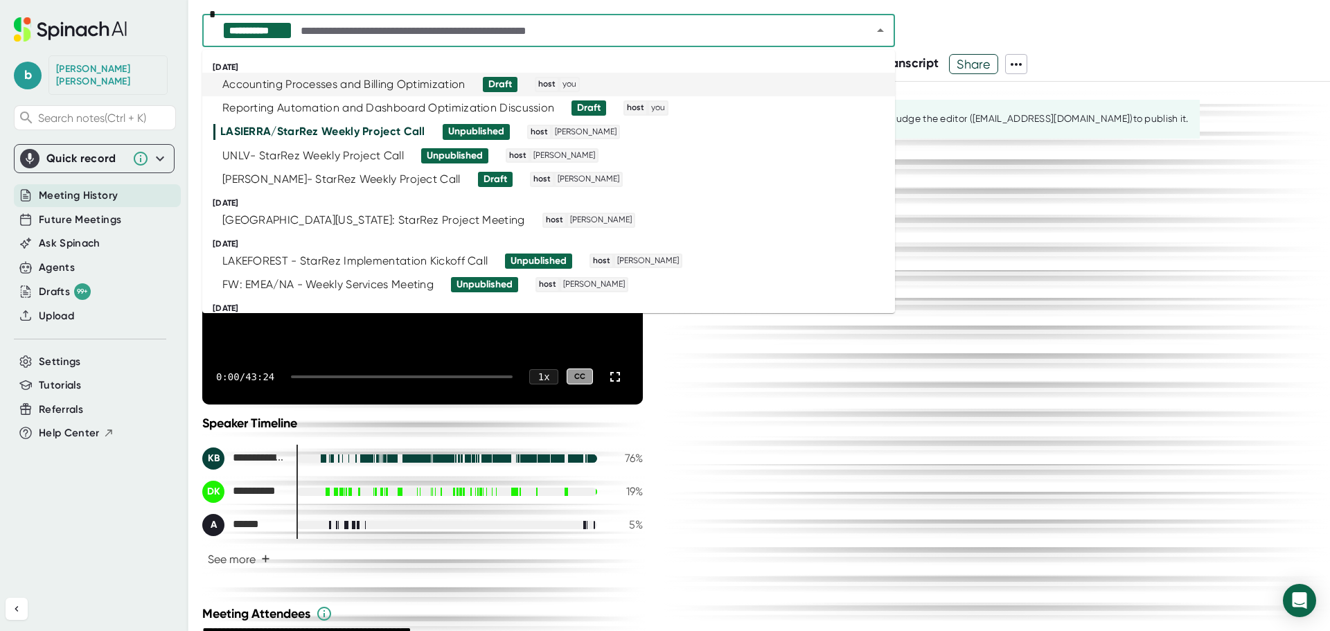
click at [380, 89] on div "Accounting Processes and Billing Optimization" at bounding box center [343, 85] width 243 height 14
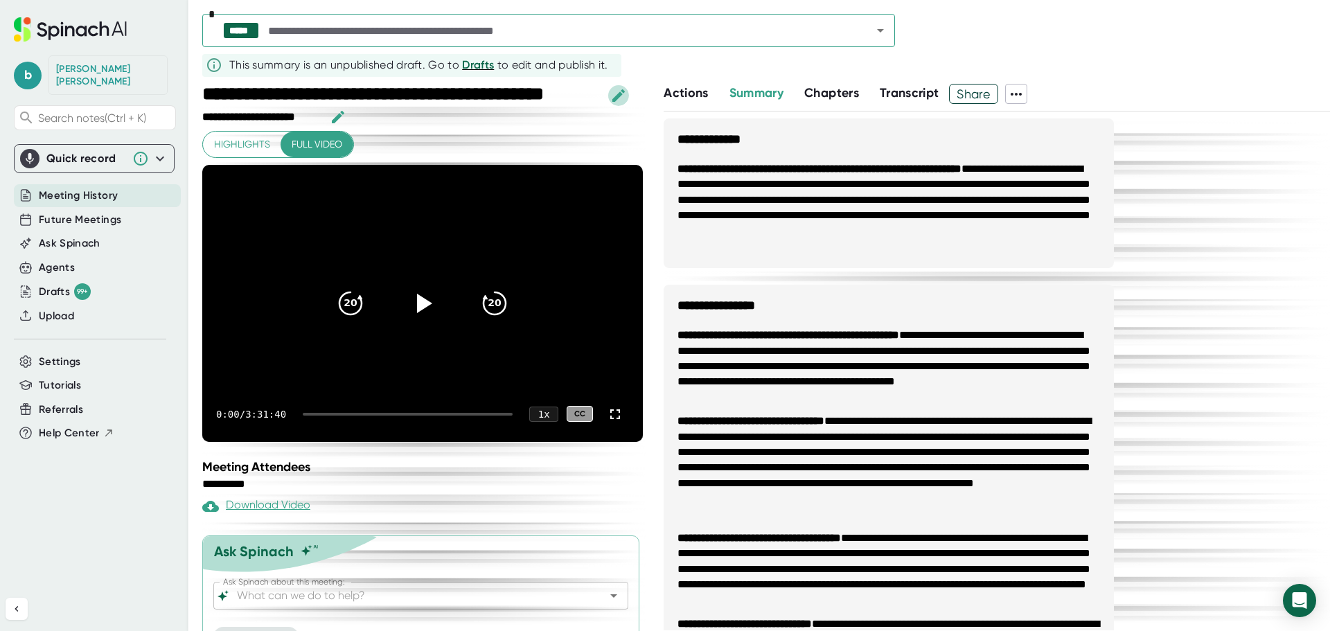
click at [619, 93] on icon "button" at bounding box center [618, 95] width 12 height 12
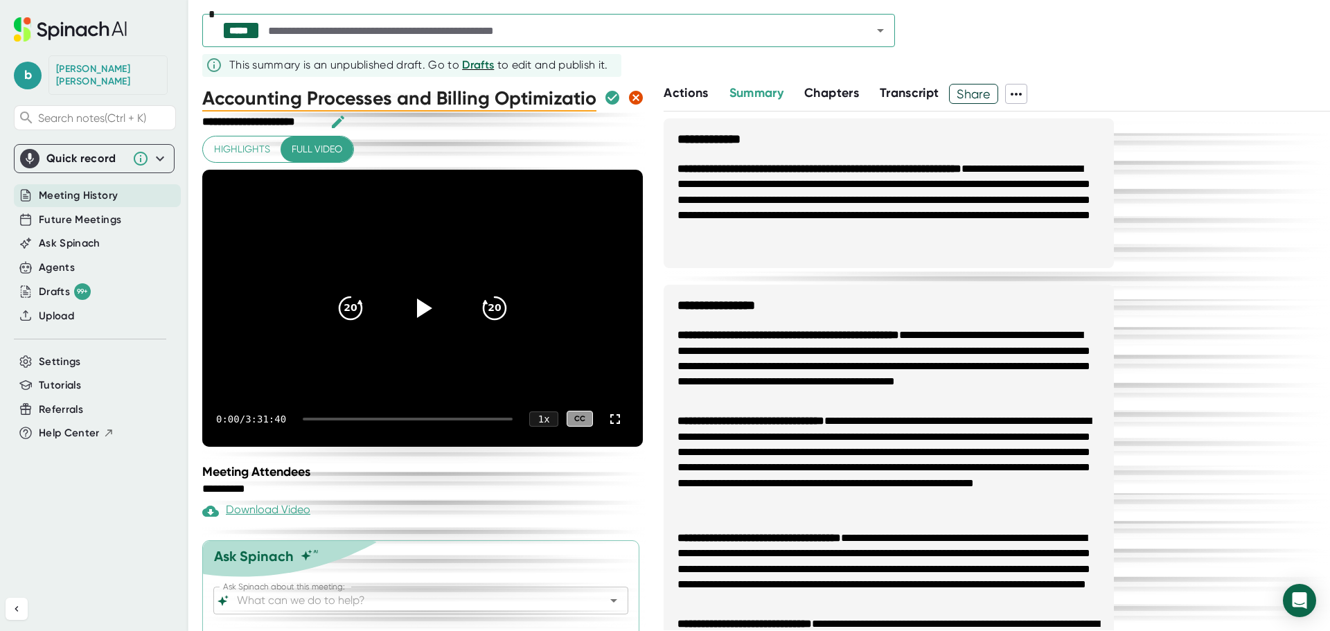
drag, startPoint x: 582, startPoint y: 98, endPoint x: 180, endPoint y: 60, distance: 404.1
click at [180, 60] on div "**********" at bounding box center [665, 315] width 1330 height 631
type input "VAILRESORTS - BPR - Day 1.0"
click at [605, 94] on icon "button" at bounding box center [612, 98] width 14 height 14
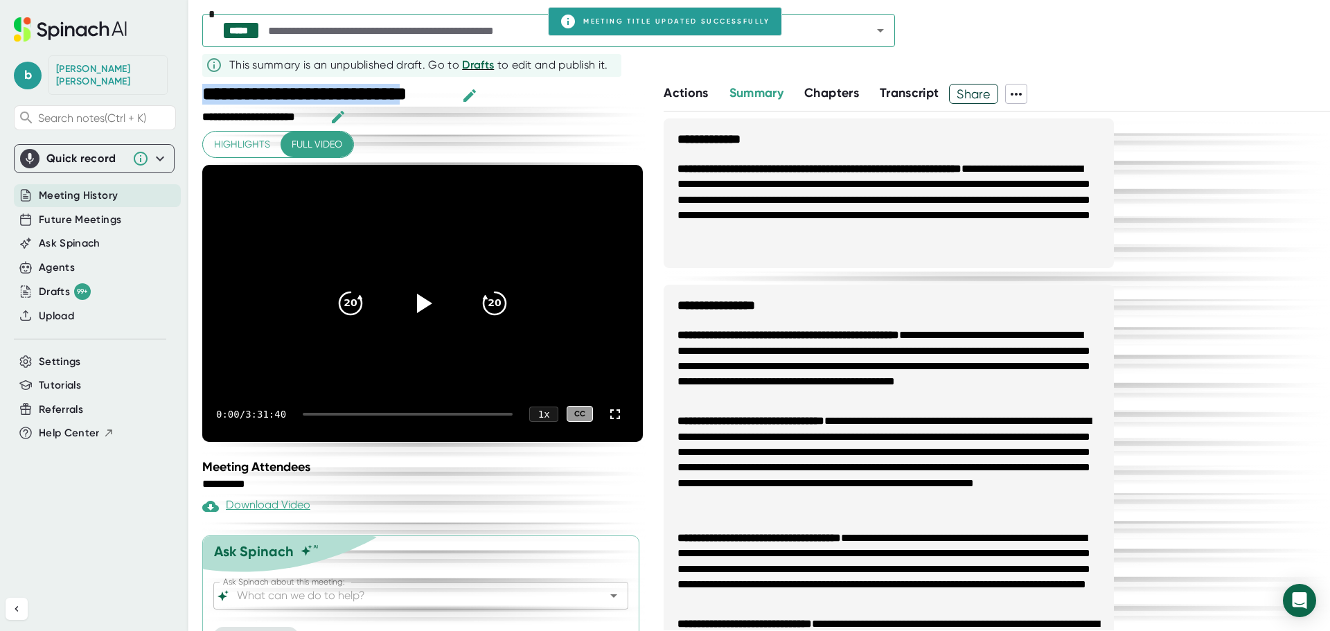
drag, startPoint x: 440, startPoint y: 93, endPoint x: 206, endPoint y: 93, distance: 234.7
click at [206, 93] on div "**********" at bounding box center [327, 95] width 251 height 23
copy div "**********"
click at [877, 26] on icon "Open" at bounding box center [880, 30] width 17 height 17
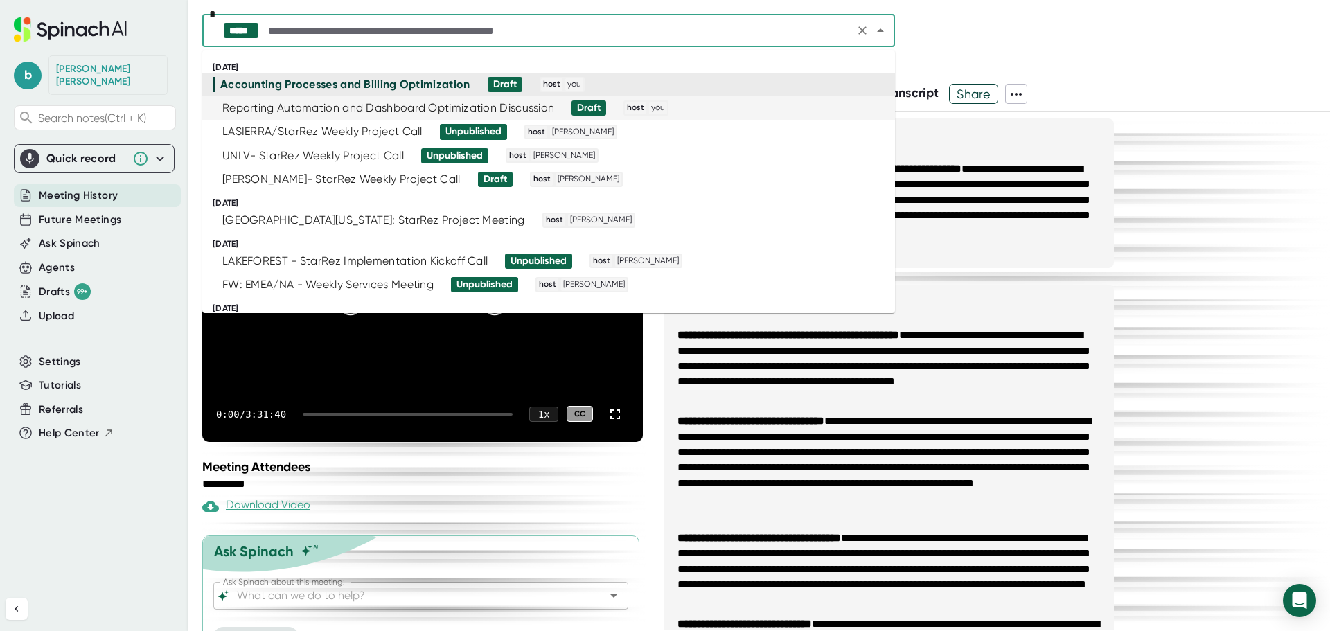
click at [314, 111] on div "Reporting Automation and Dashboard Optimization Discussion" at bounding box center [388, 108] width 332 height 14
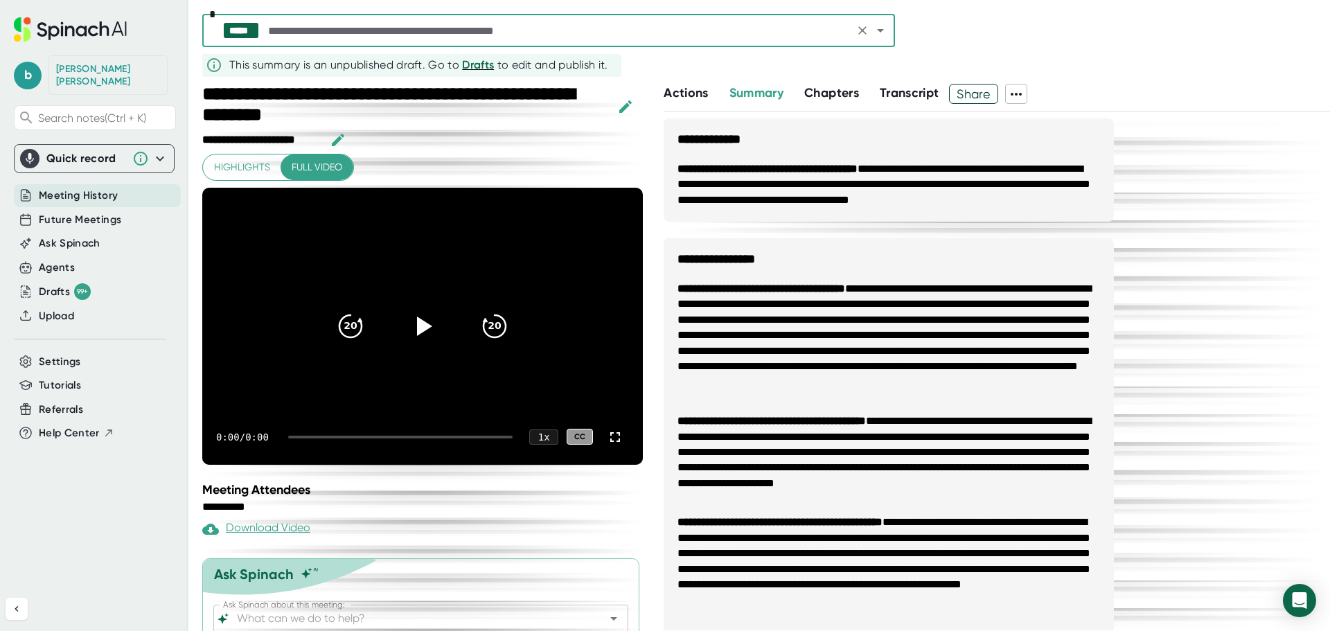
click at [626, 109] on icon "button" at bounding box center [625, 106] width 17 height 17
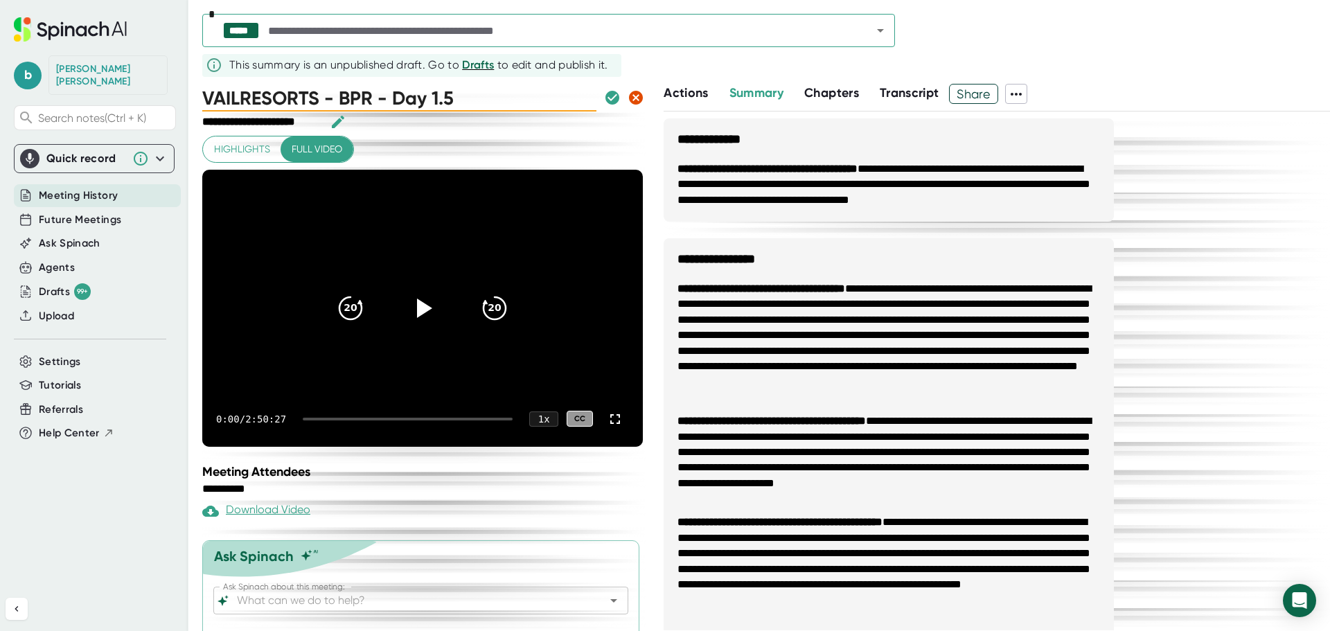
type input "VAILRESORTS - BPR - Day 1.5"
click at [605, 98] on icon "button" at bounding box center [612, 98] width 14 height 14
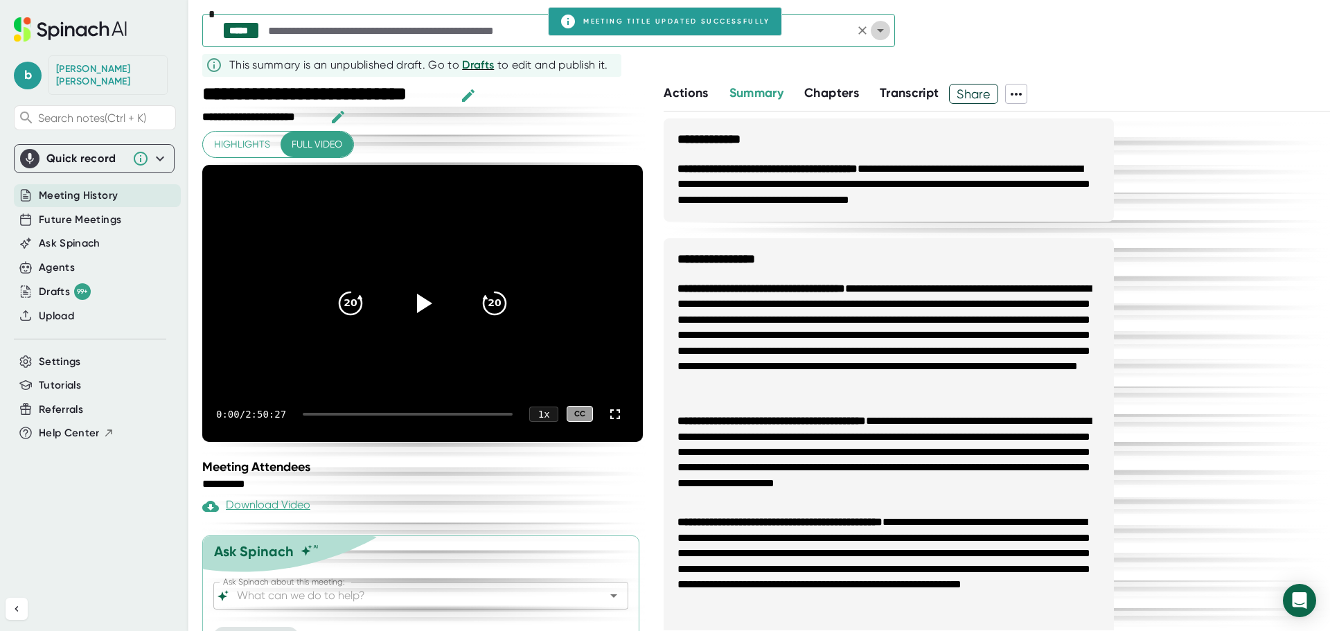
click at [879, 30] on icon "Open" at bounding box center [880, 30] width 7 height 3
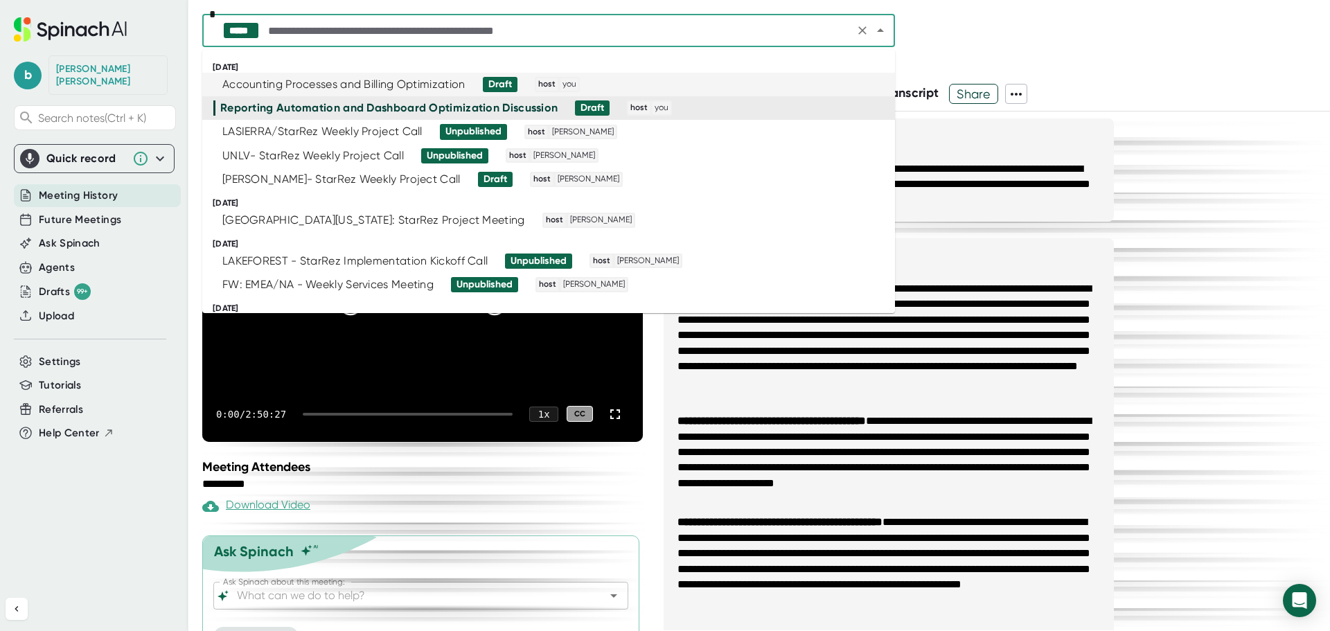
click at [324, 85] on div "Accounting Processes and Billing Optimization" at bounding box center [343, 85] width 243 height 14
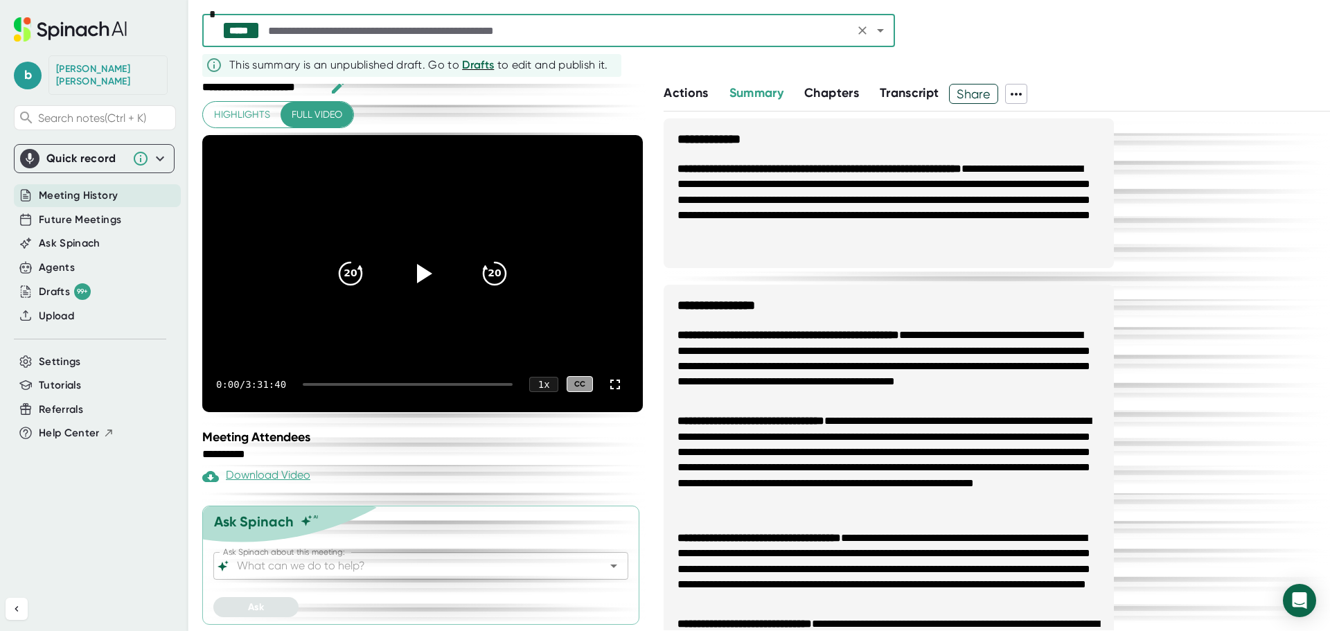
scroll to position [30, 0]
click at [66, 235] on span "Ask Spinach" at bounding box center [70, 243] width 62 height 16
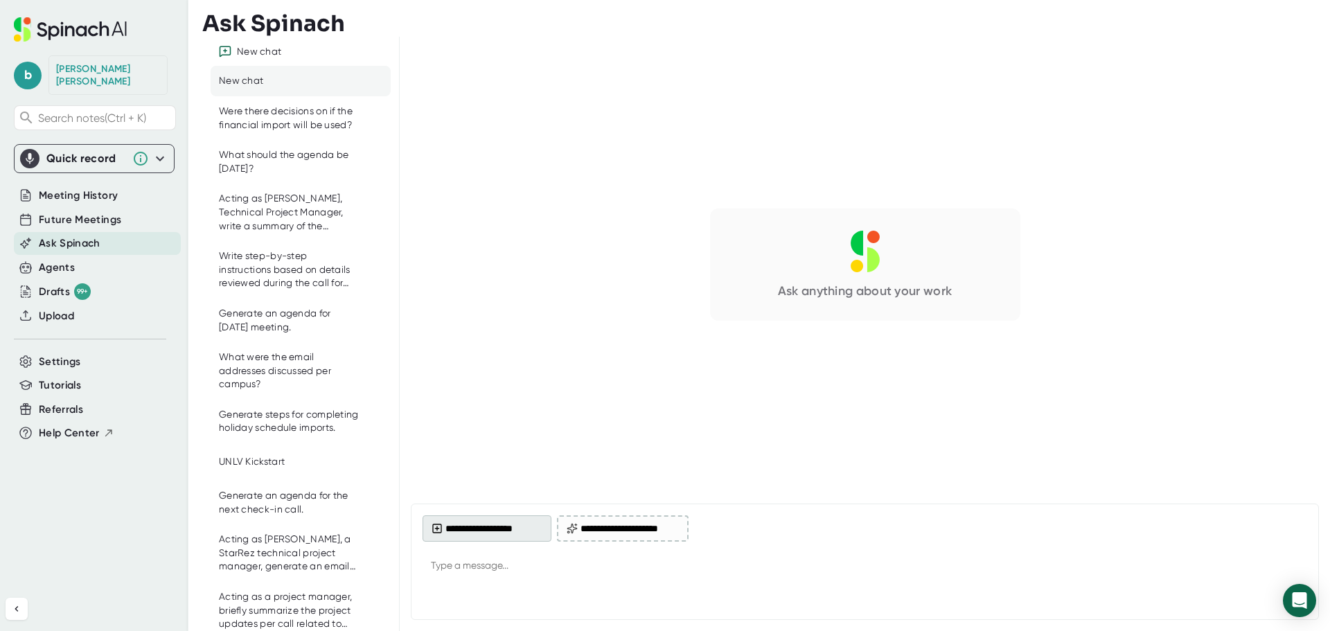
click at [478, 520] on button "**********" at bounding box center [486, 528] width 129 height 26
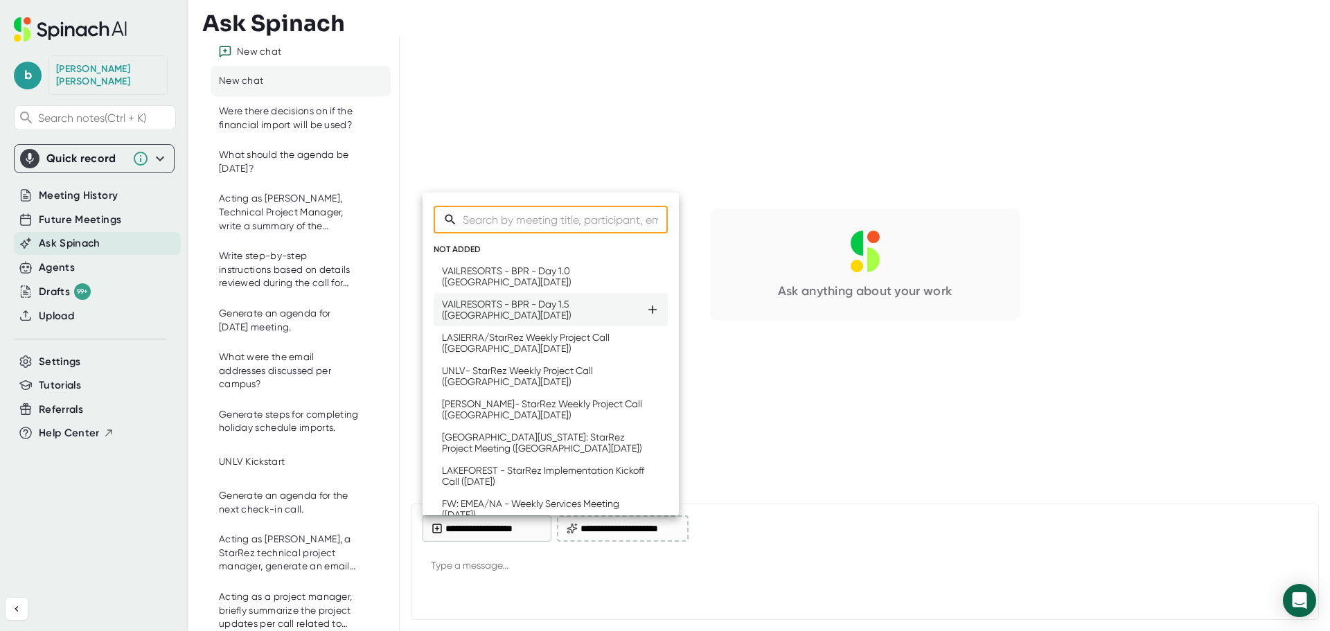
click at [525, 301] on div "VAILRESORTS - BPR - Day 1.5 ([GEOGRAPHIC_DATA][DATE])" at bounding box center [544, 309] width 204 height 22
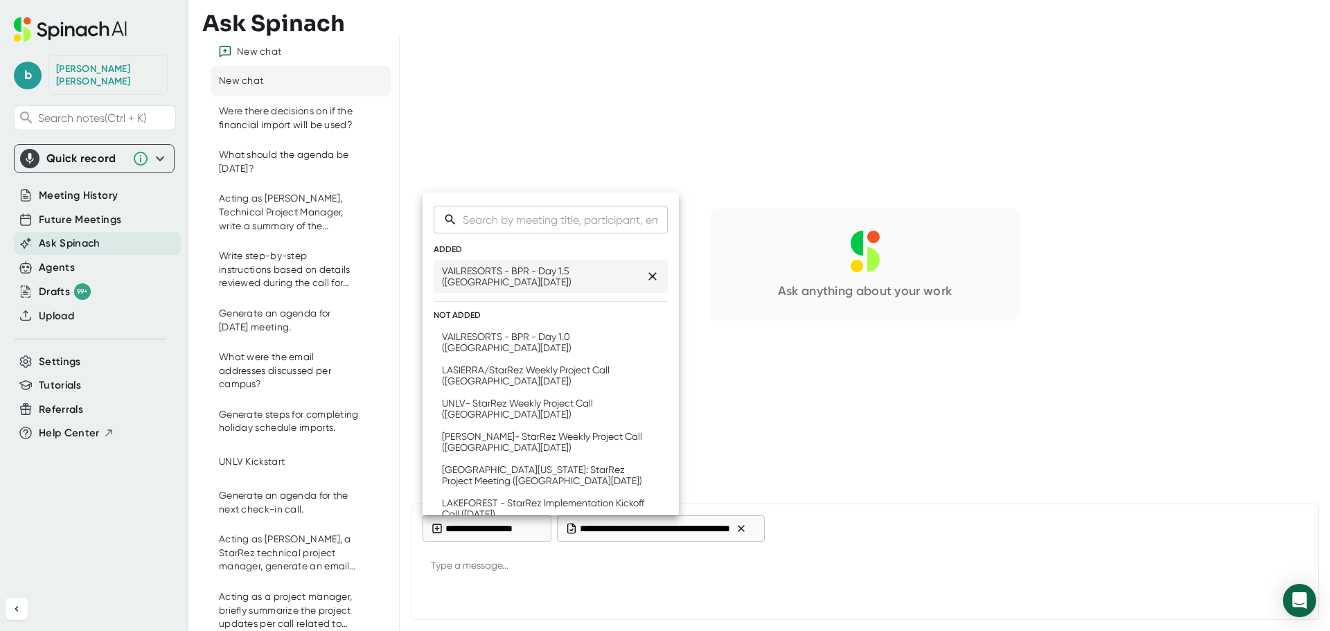
click at [525, 278] on div "VAILRESORTS - BPR - Day 1.5 ([GEOGRAPHIC_DATA][DATE])" at bounding box center [544, 276] width 204 height 22
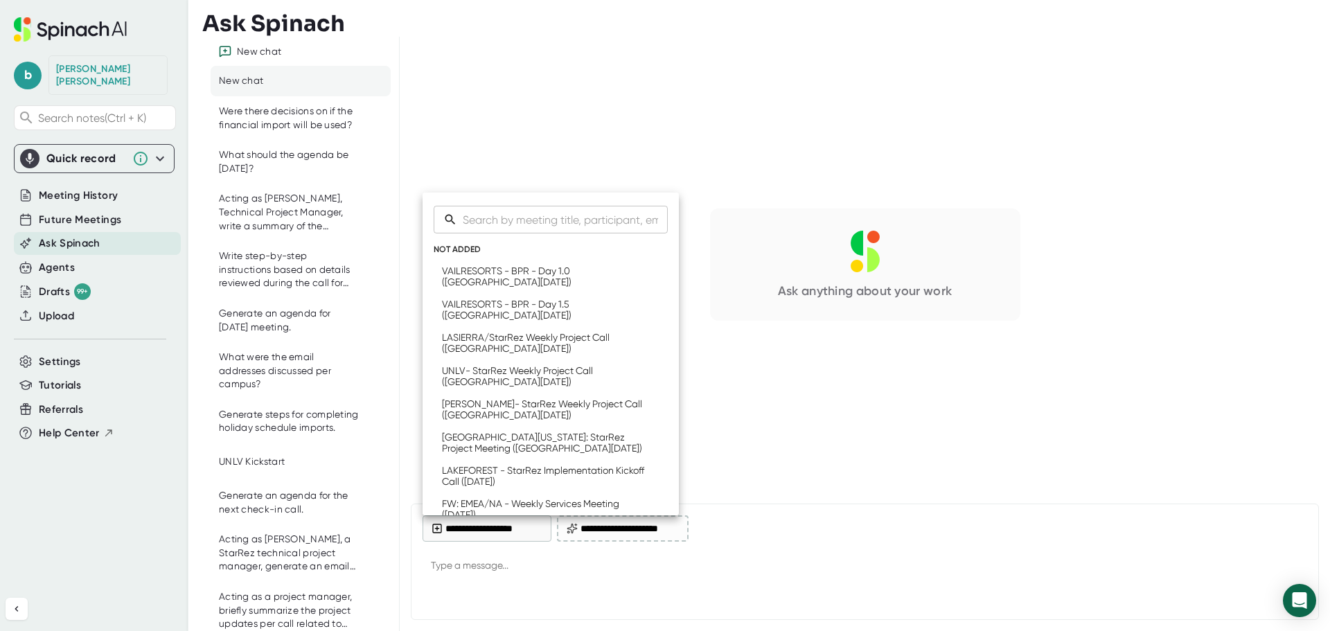
click at [490, 564] on div at bounding box center [665, 315] width 1330 height 631
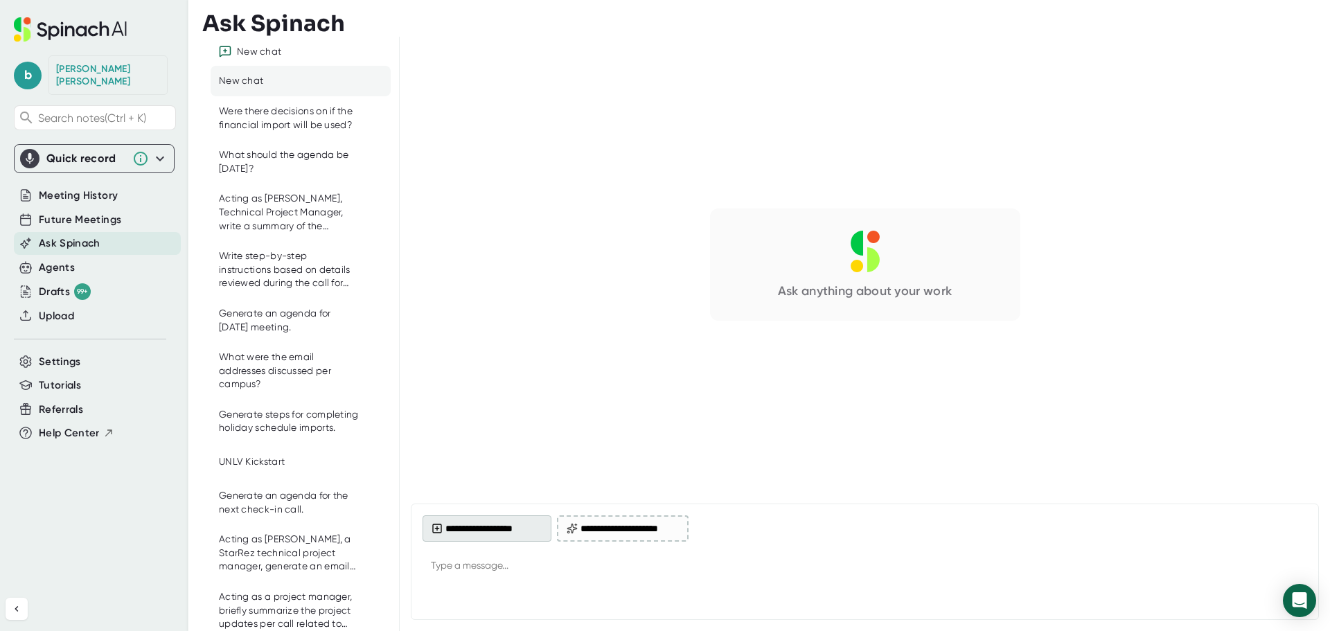
click at [485, 533] on button "**********" at bounding box center [486, 528] width 129 height 26
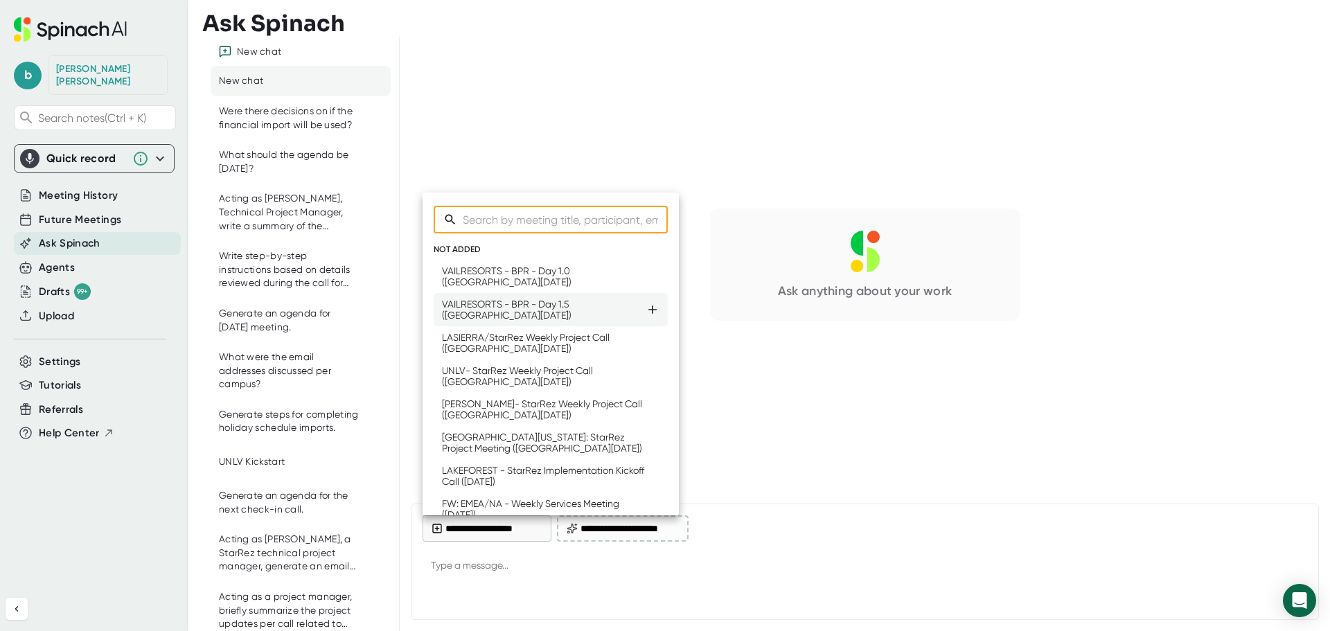
click at [501, 307] on div "VAILRESORTS - BPR - Day 1.5 ([GEOGRAPHIC_DATA][DATE])" at bounding box center [544, 309] width 204 height 22
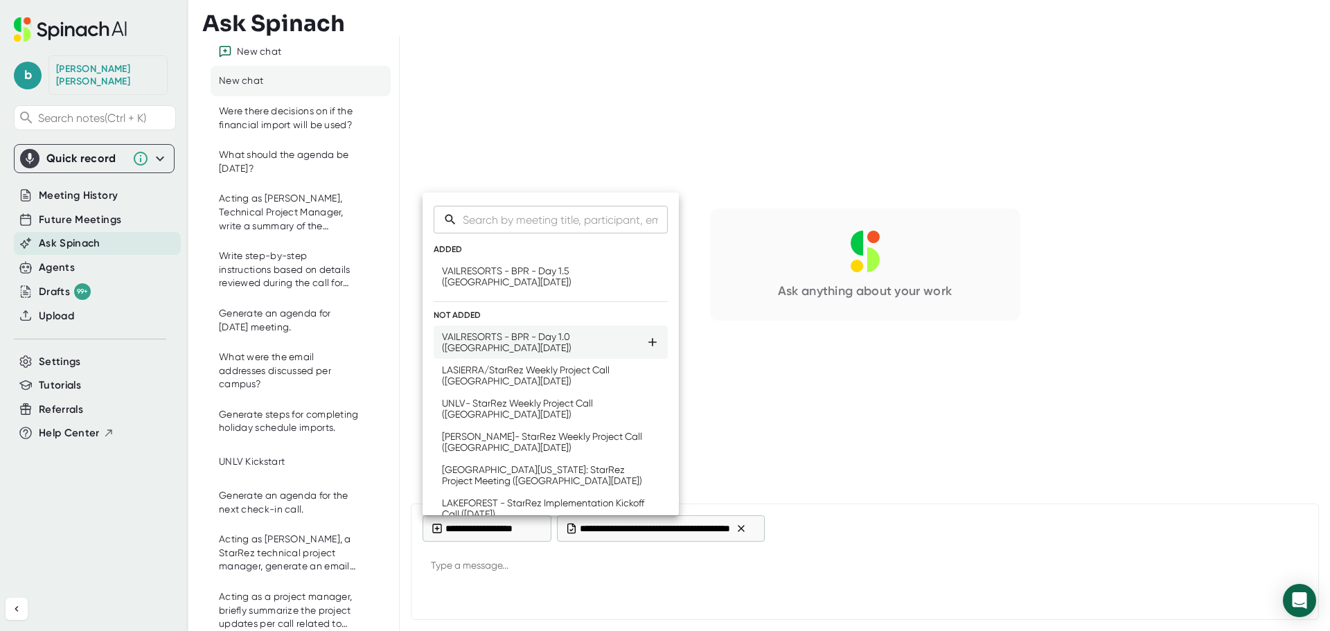
click at [510, 334] on div "VAILRESORTS - BPR - Day 1.0 ([GEOGRAPHIC_DATA][DATE])" at bounding box center [544, 342] width 204 height 22
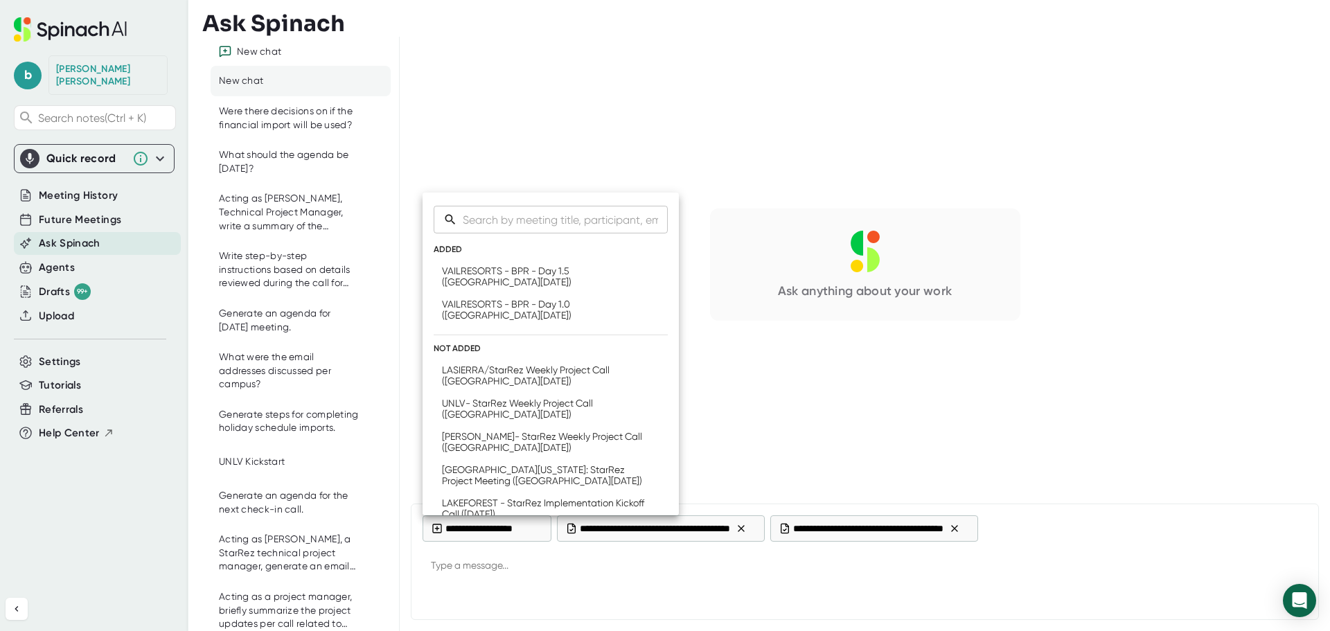
click at [530, 574] on div at bounding box center [665, 315] width 1330 height 631
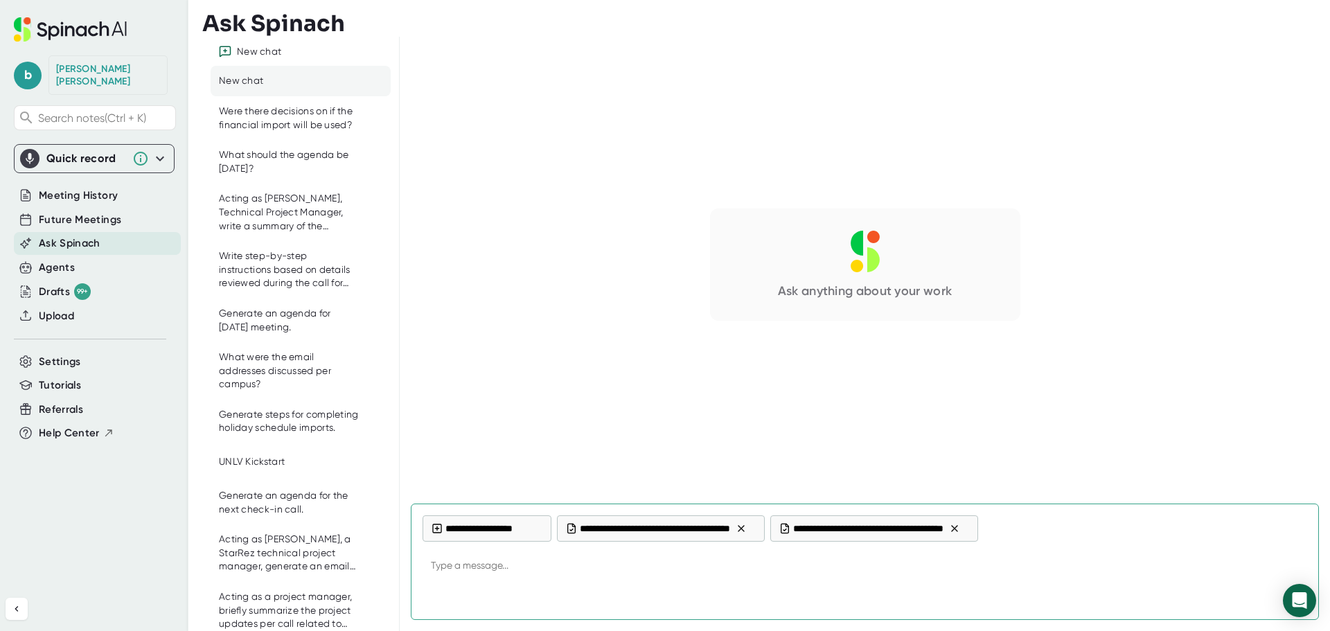
click at [488, 564] on textarea at bounding box center [864, 566] width 884 height 33
type textarea "x"
